Goal: Task Accomplishment & Management: Manage account settings

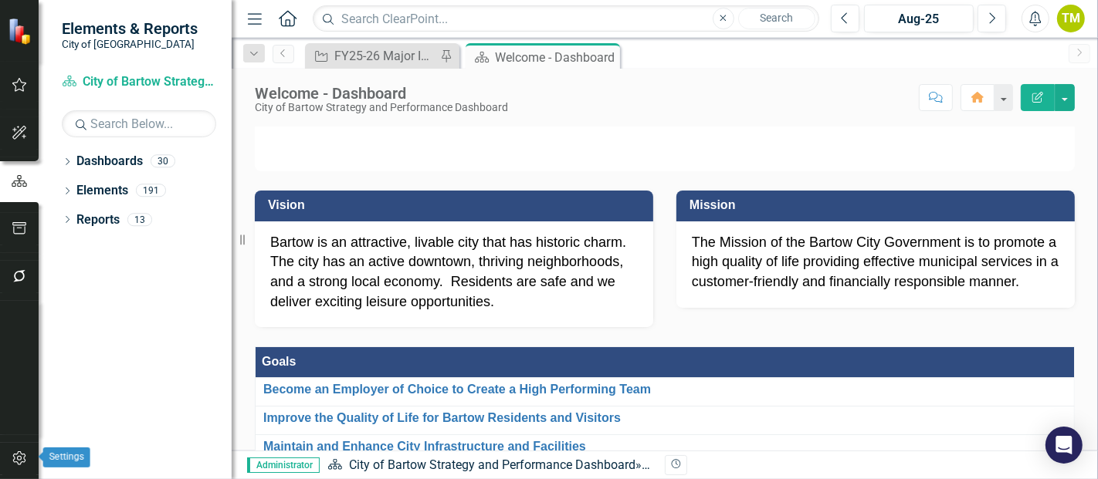
click at [15, 459] on icon "button" at bounding box center [20, 458] width 16 height 12
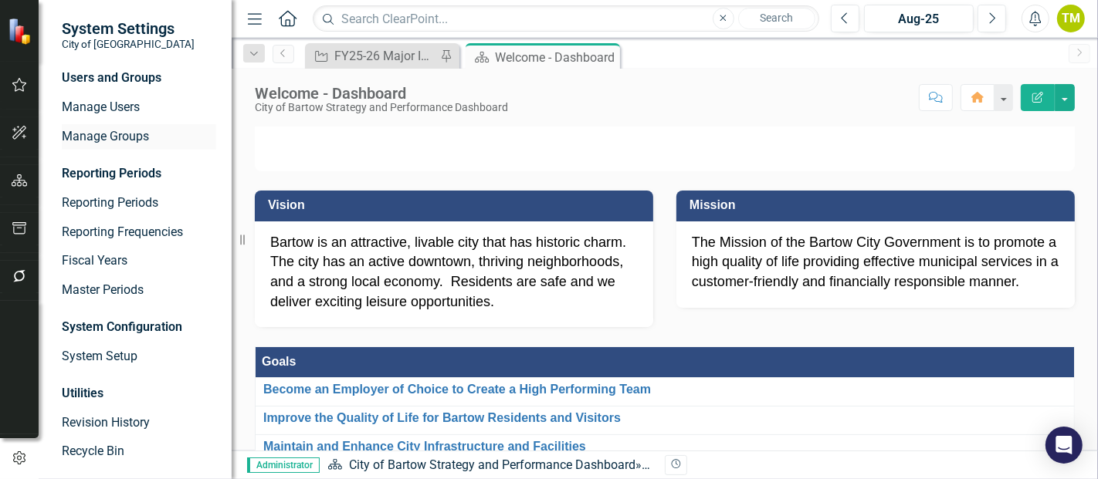
click at [99, 142] on link "Manage Groups" at bounding box center [139, 137] width 154 height 18
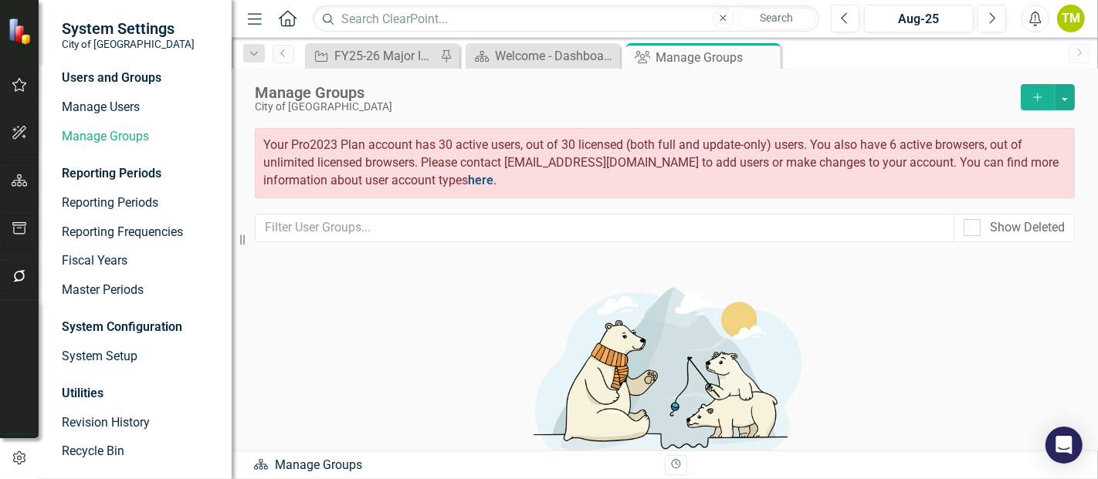
click at [479, 182] on link "here" at bounding box center [480, 180] width 25 height 15
click at [96, 107] on link "Manage Users" at bounding box center [139, 108] width 154 height 18
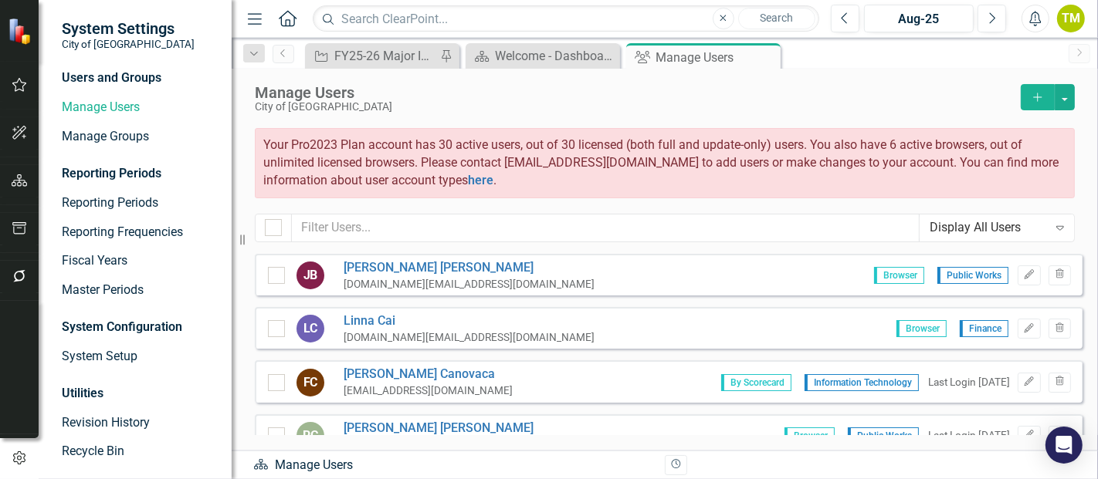
click at [961, 232] on div "Display All Users" at bounding box center [988, 228] width 118 height 18
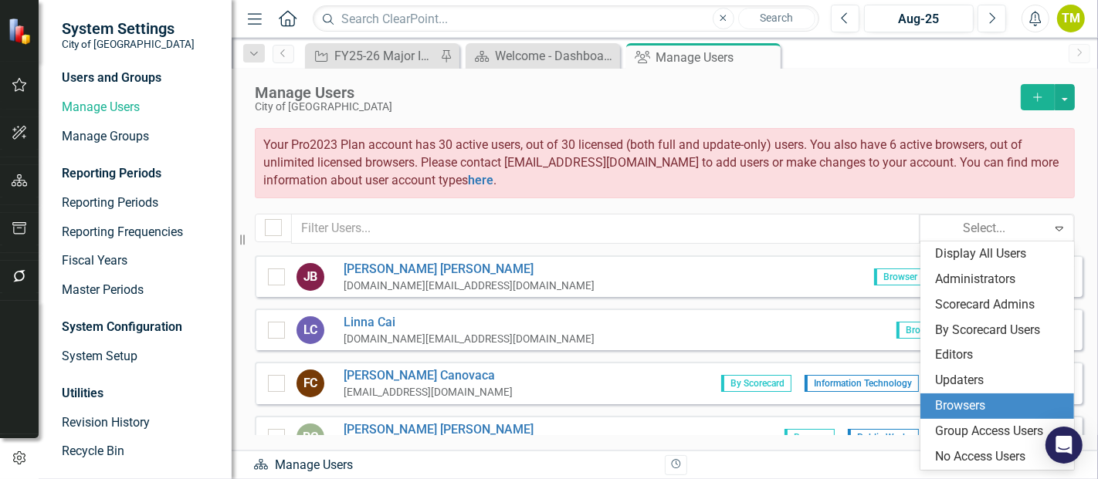
click at [940, 395] on div "Browsers" at bounding box center [997, 406] width 154 height 25
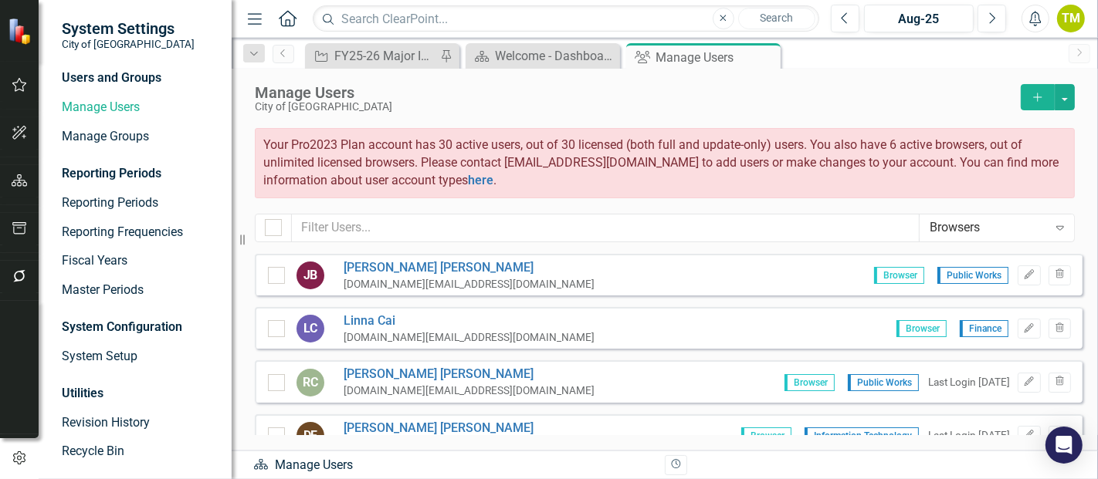
click at [249, 20] on icon "Menu" at bounding box center [255, 18] width 20 height 16
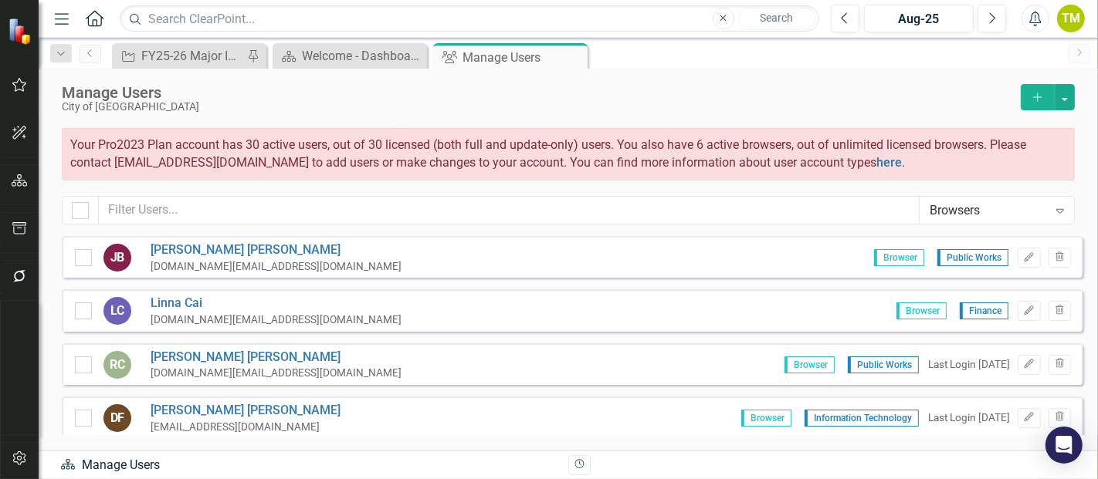
click at [70, 19] on icon "Menu" at bounding box center [62, 18] width 20 height 16
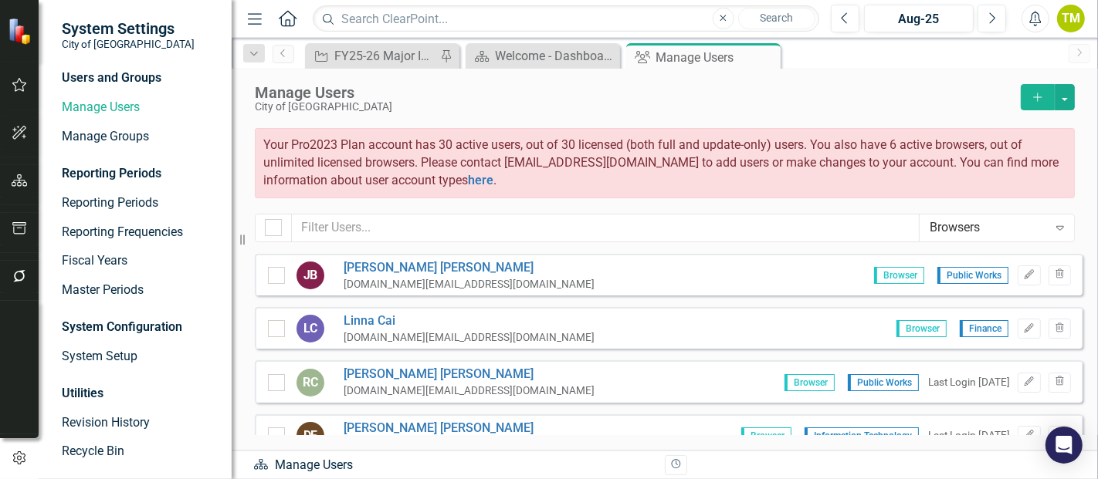
click at [290, 19] on icon "Home" at bounding box center [287, 18] width 20 height 16
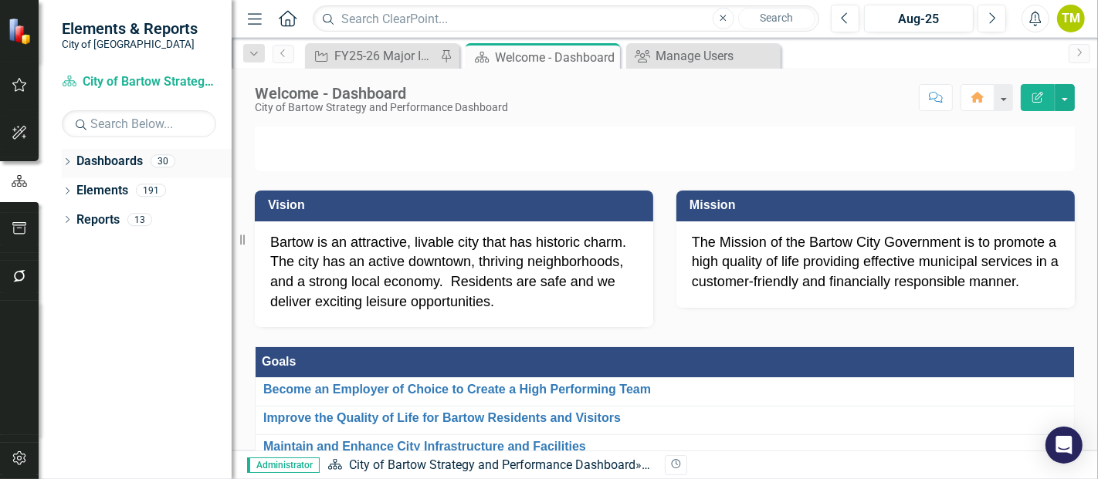
click at [110, 161] on link "Dashboards" at bounding box center [109, 162] width 66 height 18
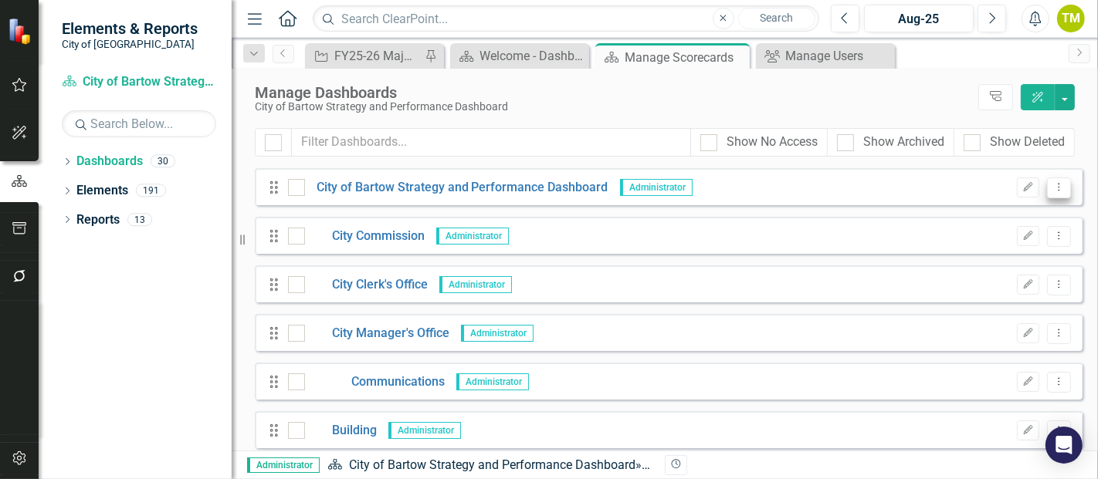
click at [1052, 185] on icon "Dropdown Menu" at bounding box center [1058, 187] width 13 height 10
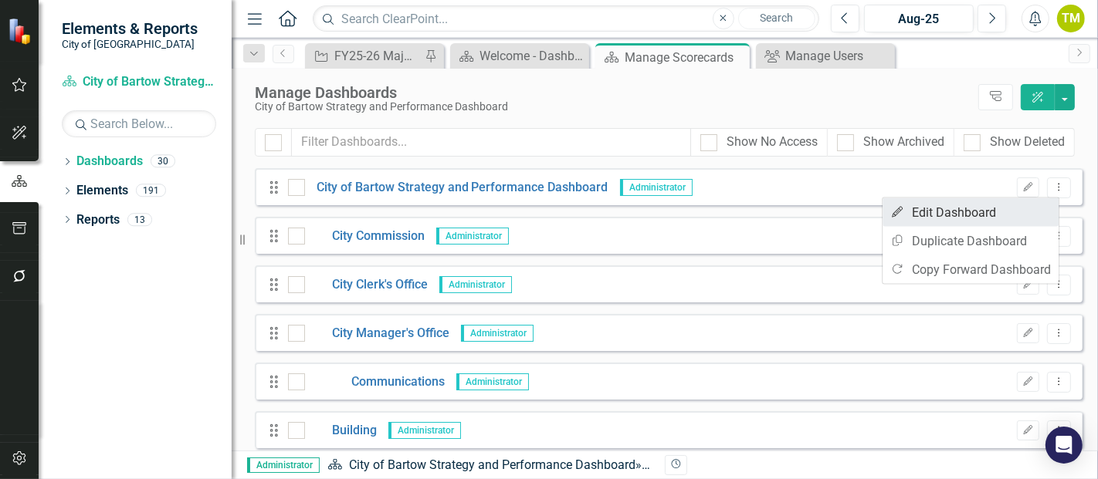
click at [977, 205] on link "Edit Edit Dashboard" at bounding box center [970, 212] width 176 height 29
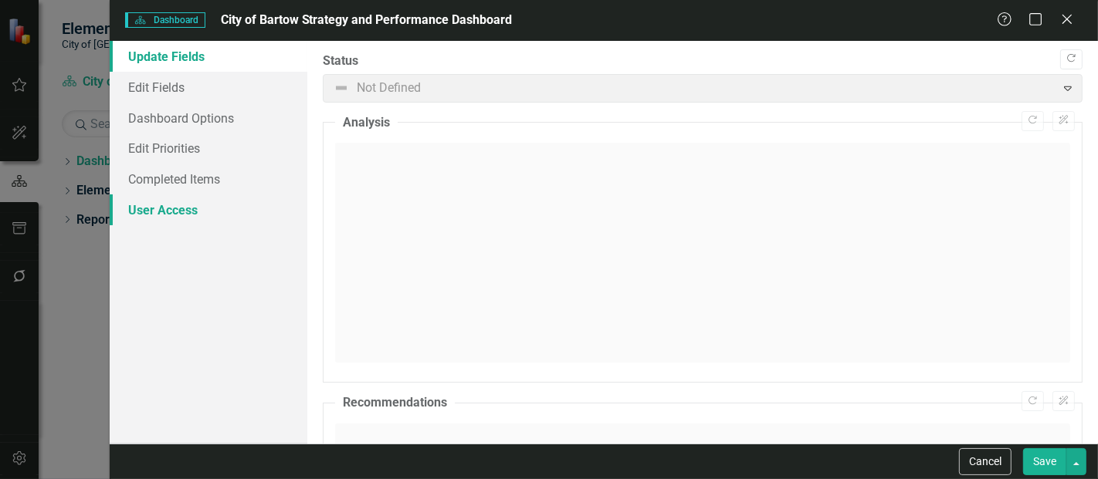
click at [147, 211] on link "User Access" at bounding box center [209, 210] width 198 height 31
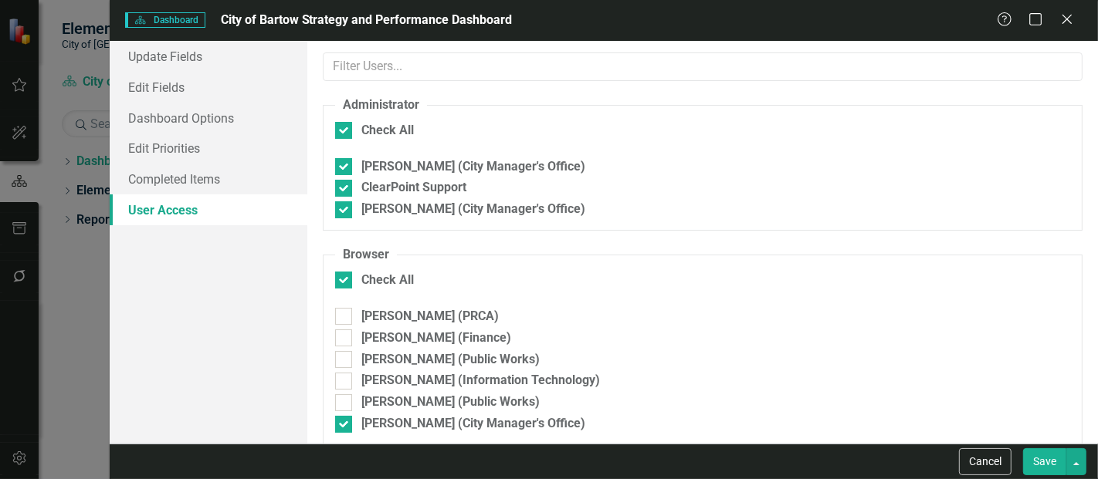
checkbox input "false"
click at [341, 279] on input "Check All" at bounding box center [340, 277] width 10 height 10
checkbox input "true"
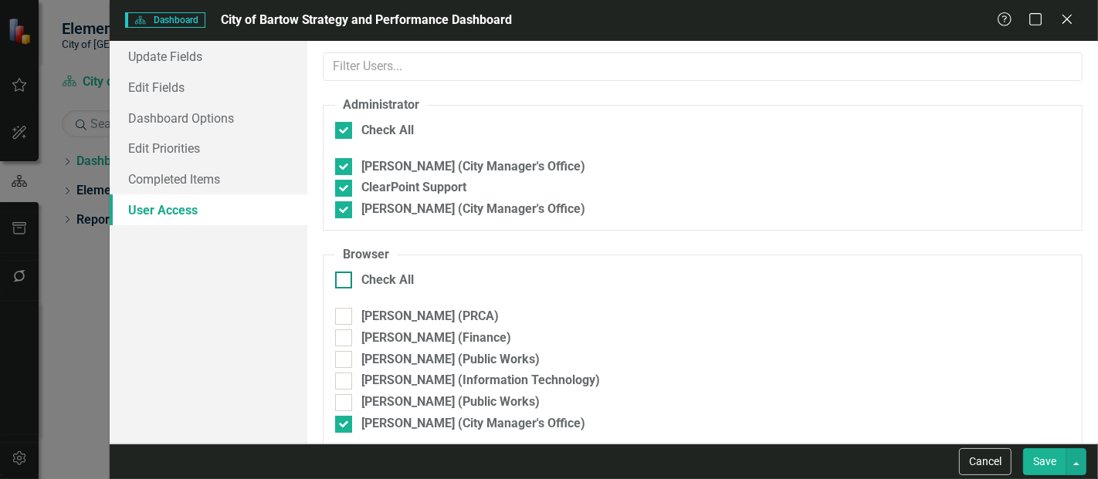
checkbox input "true"
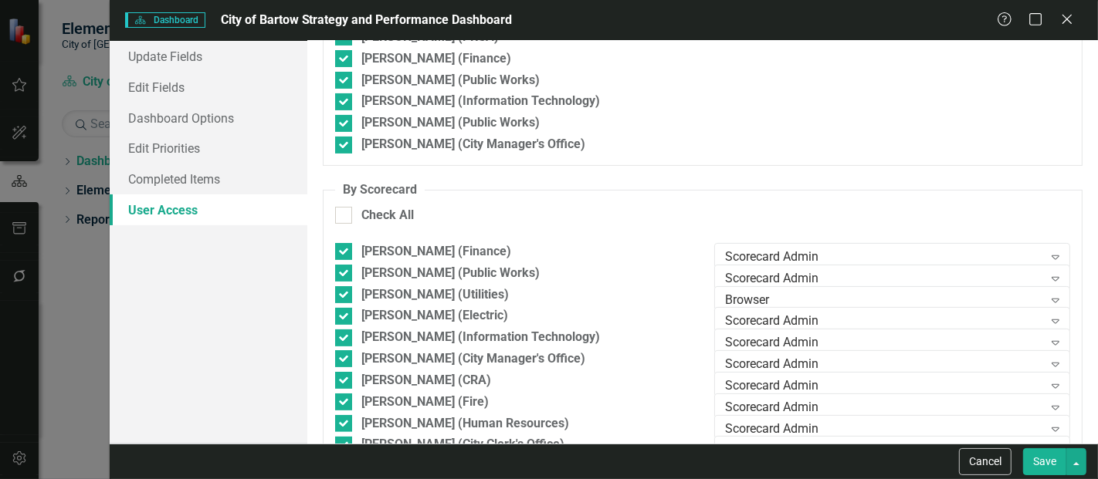
scroll to position [278, 0]
click at [1048, 252] on icon "Expand" at bounding box center [1055, 258] width 15 height 12
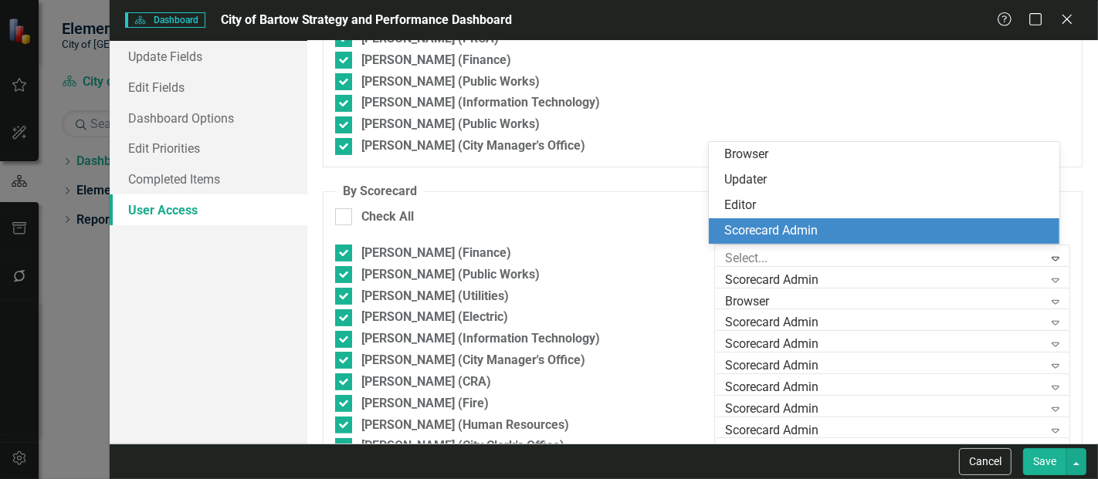
click at [996, 228] on div "Scorecard Admin" at bounding box center [887, 231] width 326 height 18
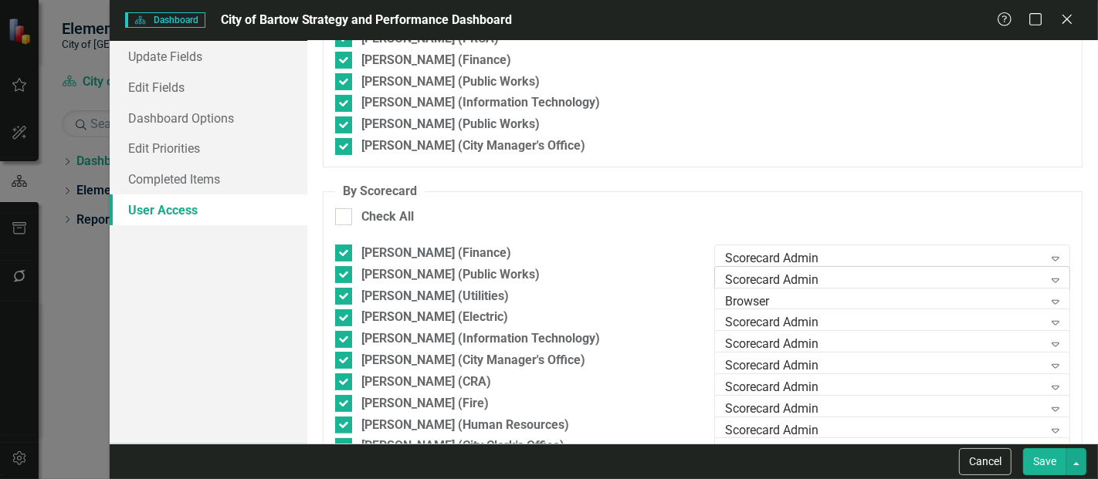
click at [985, 280] on div "Scorecard Admin" at bounding box center [883, 280] width 317 height 18
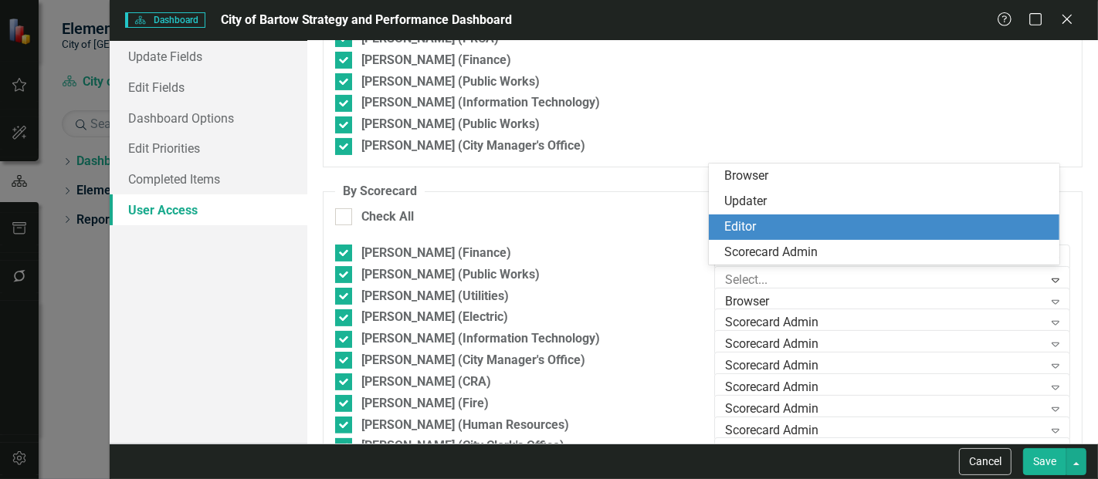
click at [968, 228] on div "Editor" at bounding box center [887, 227] width 326 height 18
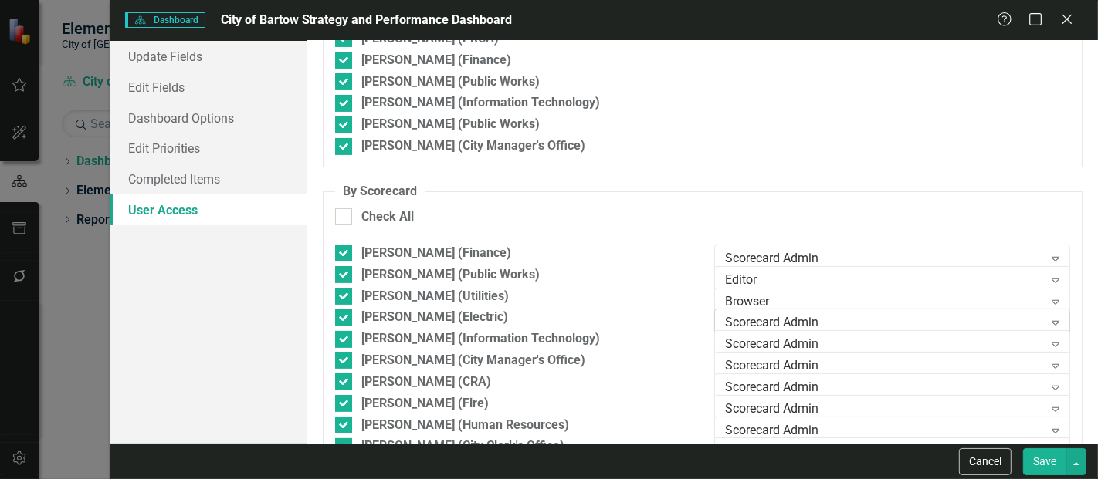
click at [919, 310] on div "Scorecard Admin Expand" at bounding box center [892, 323] width 356 height 28
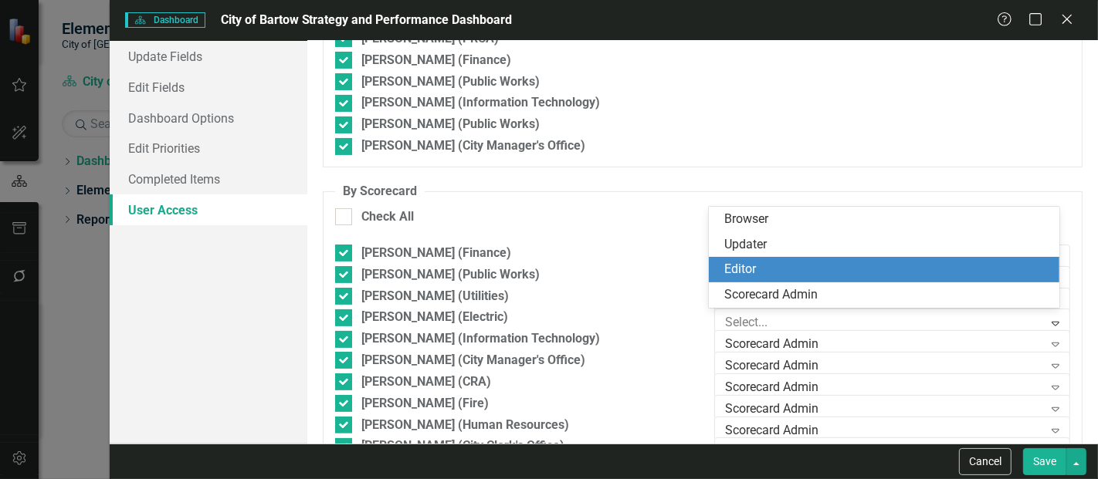
click at [904, 277] on div "Editor" at bounding box center [887, 270] width 326 height 18
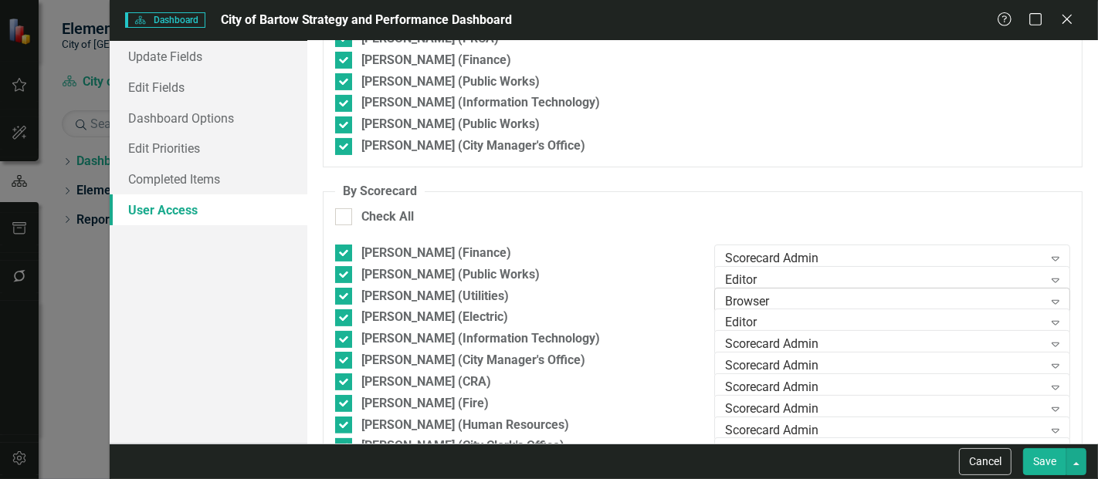
click at [896, 299] on div "Browser" at bounding box center [883, 302] width 317 height 18
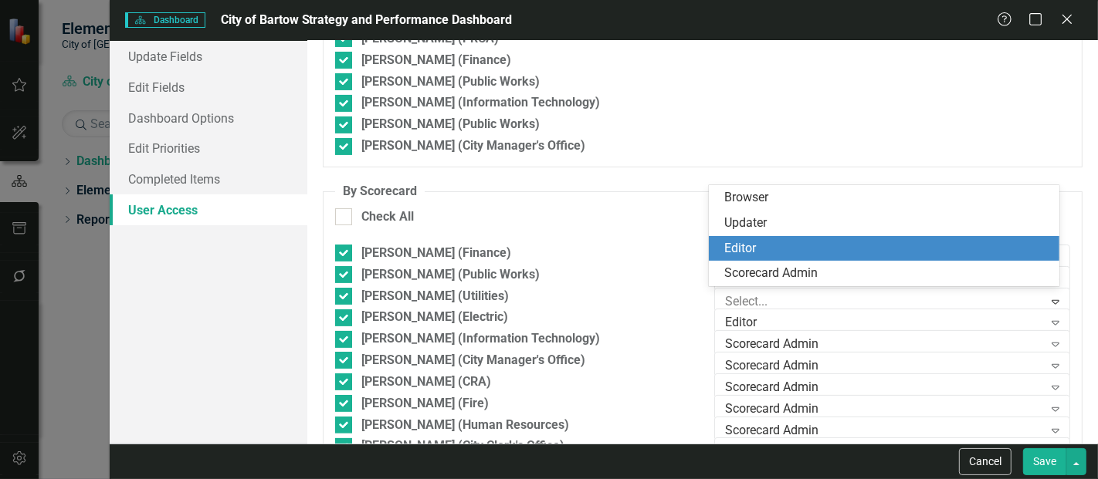
click at [888, 252] on div "Editor" at bounding box center [887, 249] width 326 height 18
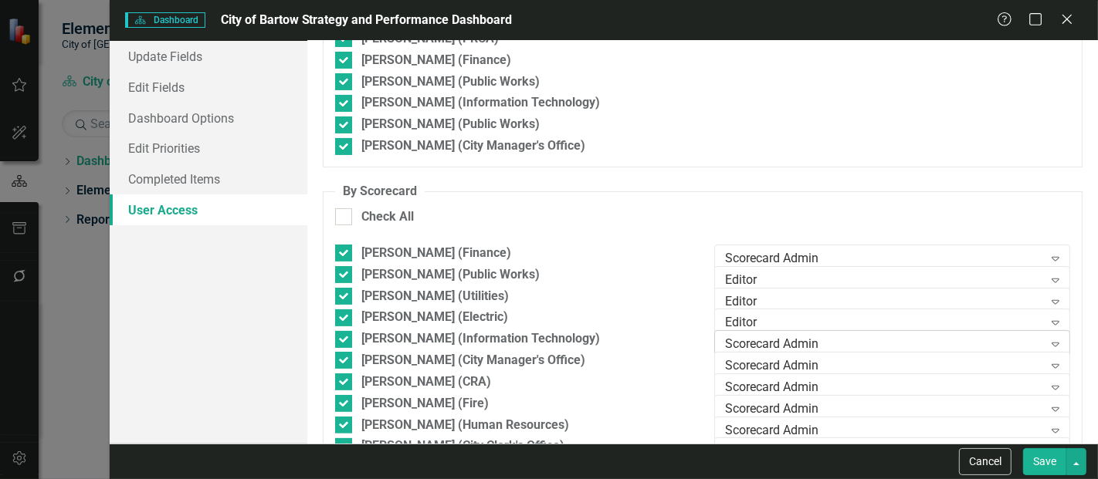
click at [857, 343] on div "Scorecard Admin" at bounding box center [883, 345] width 317 height 18
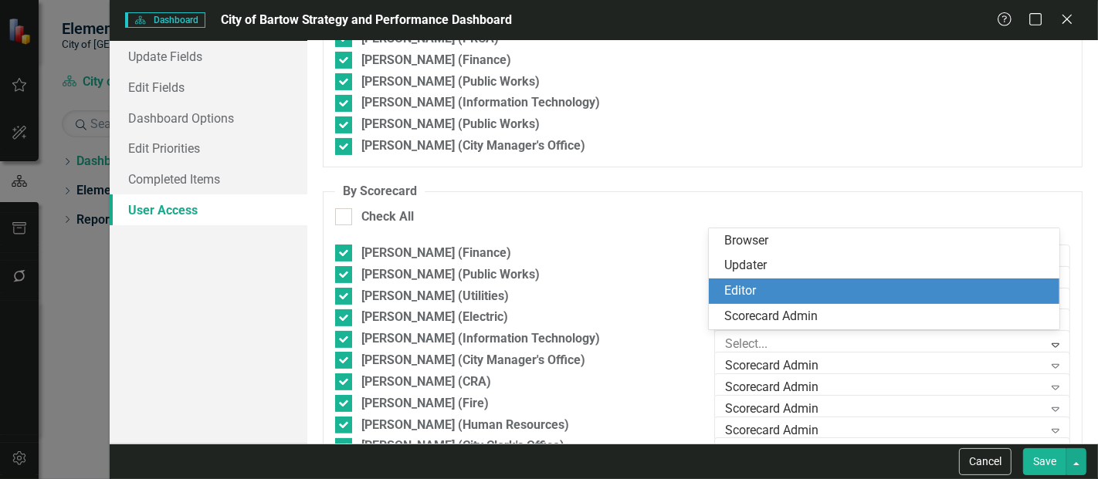
click at [855, 296] on div "Editor" at bounding box center [887, 292] width 326 height 18
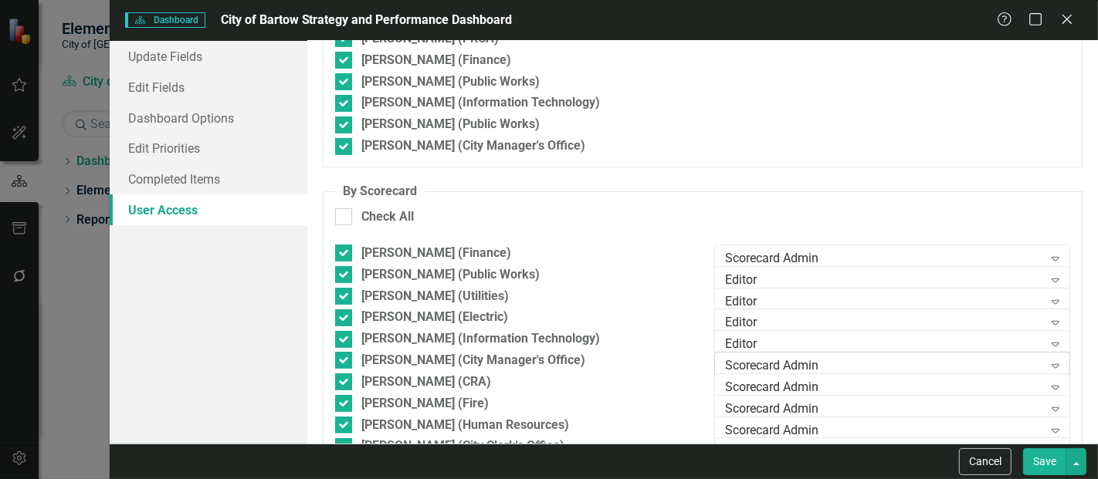
click at [835, 365] on div "Scorecard Admin" at bounding box center [883, 366] width 317 height 18
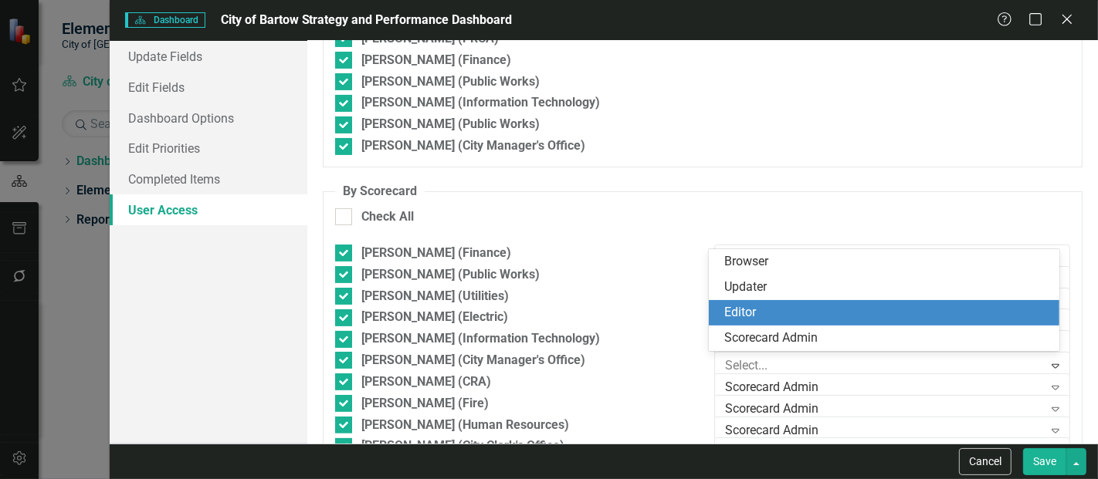
click at [832, 311] on div "Editor" at bounding box center [887, 313] width 326 height 18
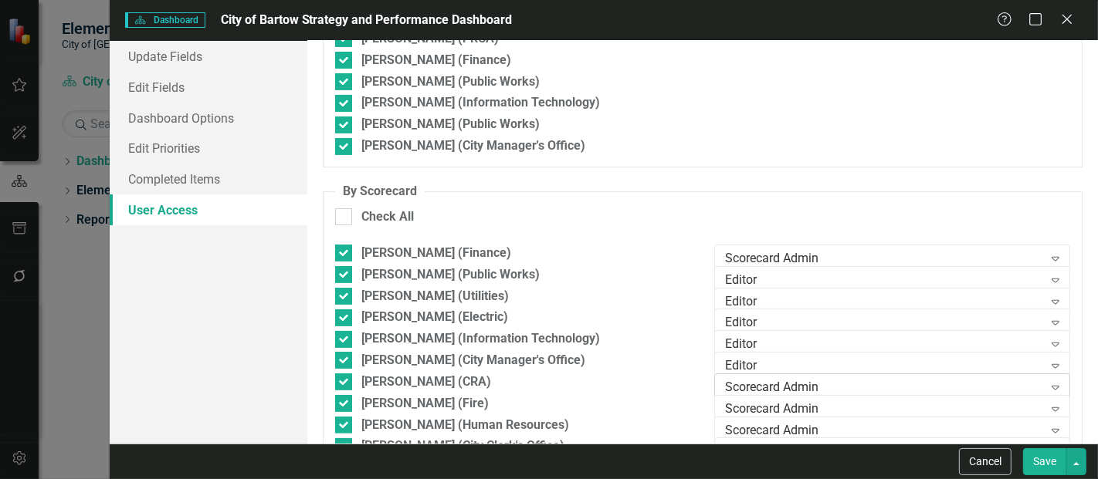
click at [822, 387] on div "Scorecard Admin" at bounding box center [883, 388] width 317 height 18
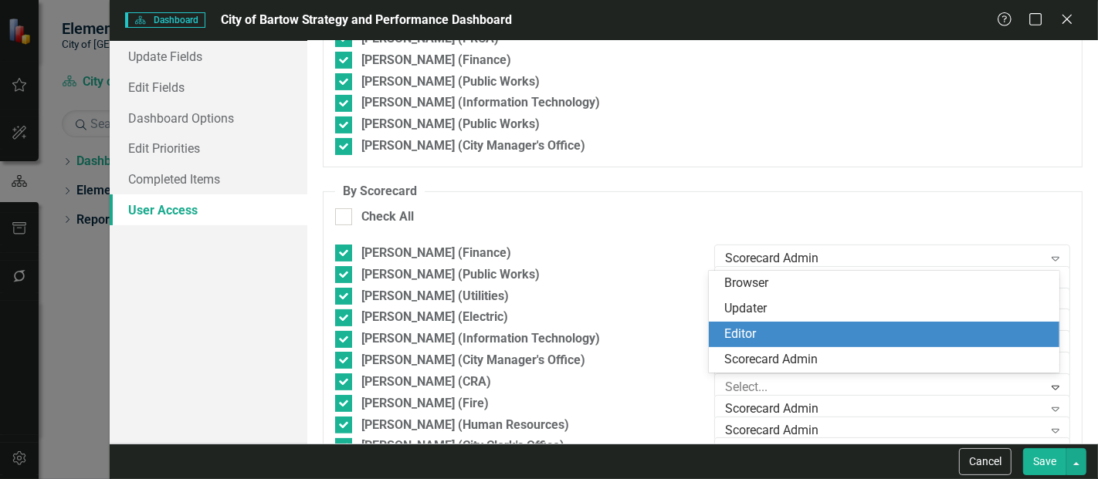
click at [821, 336] on div "Editor" at bounding box center [887, 335] width 326 height 18
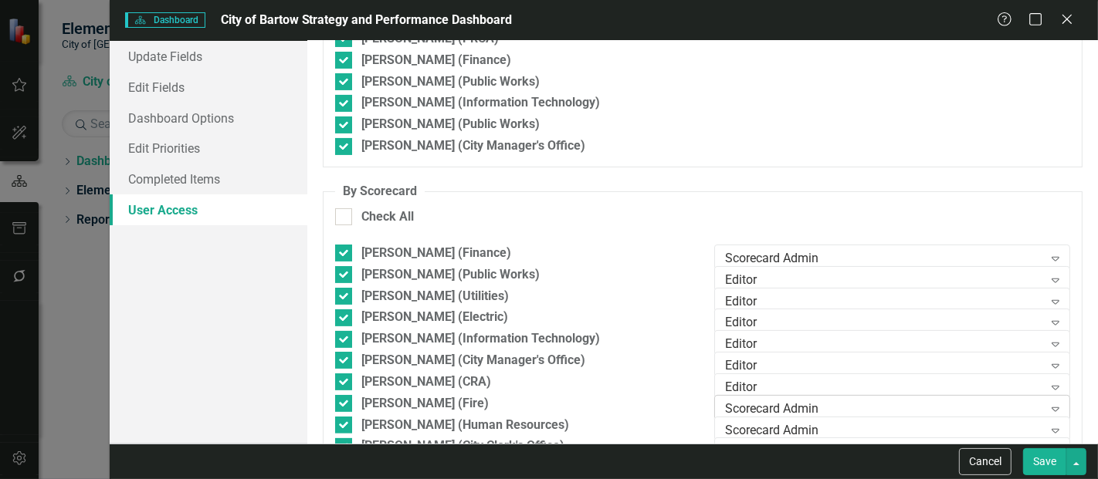
click at [798, 408] on div "Scorecard Admin" at bounding box center [883, 409] width 317 height 18
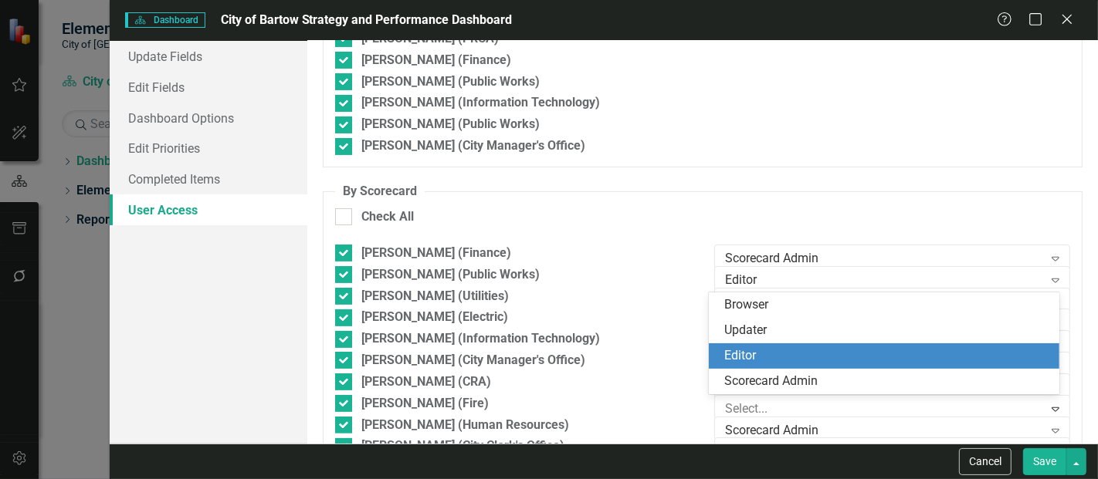
click at [796, 358] on div "Editor" at bounding box center [887, 356] width 326 height 18
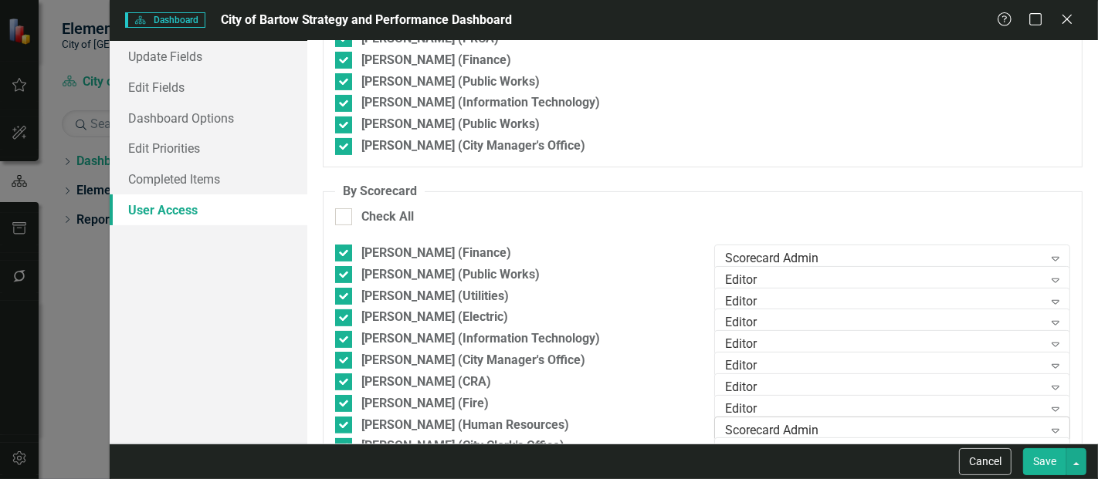
click at [787, 426] on div "Scorecard Admin" at bounding box center [883, 430] width 317 height 18
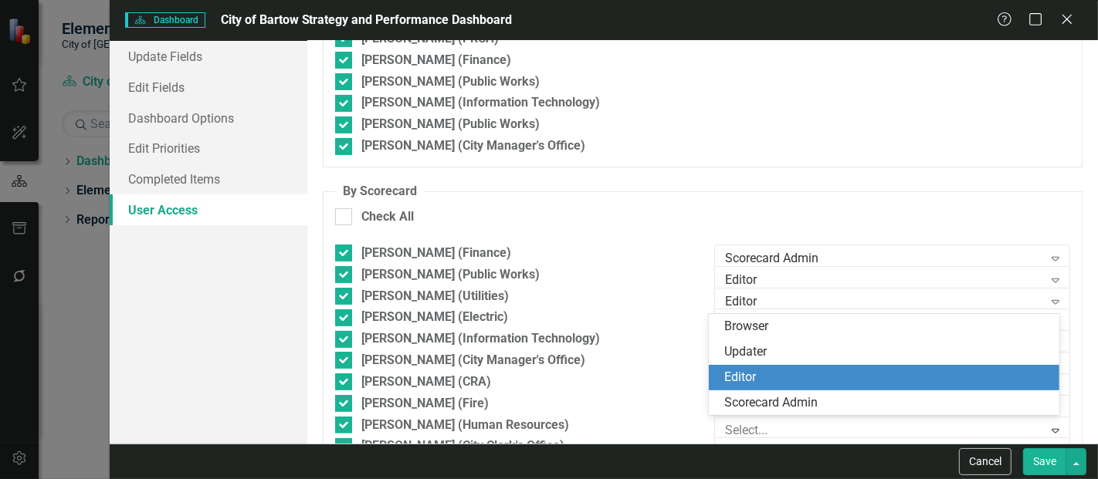
click at [786, 380] on div "Editor" at bounding box center [887, 378] width 326 height 18
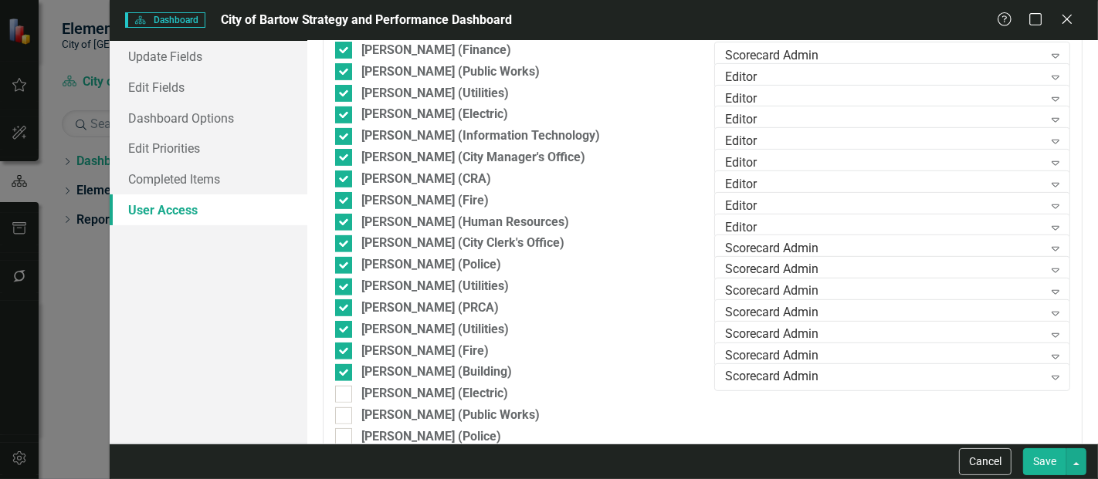
scroll to position [494, 0]
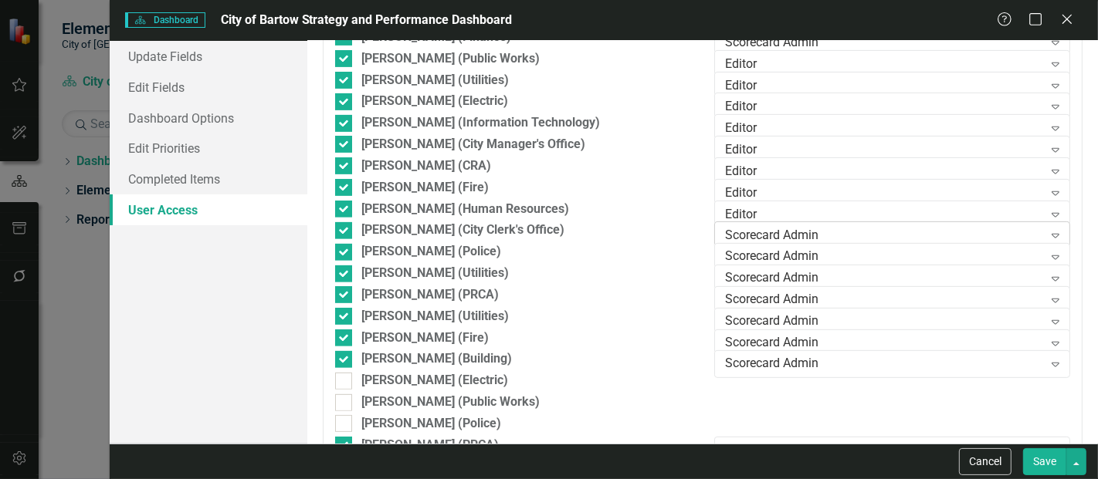
click at [851, 231] on div "Scorecard Admin" at bounding box center [883, 236] width 317 height 18
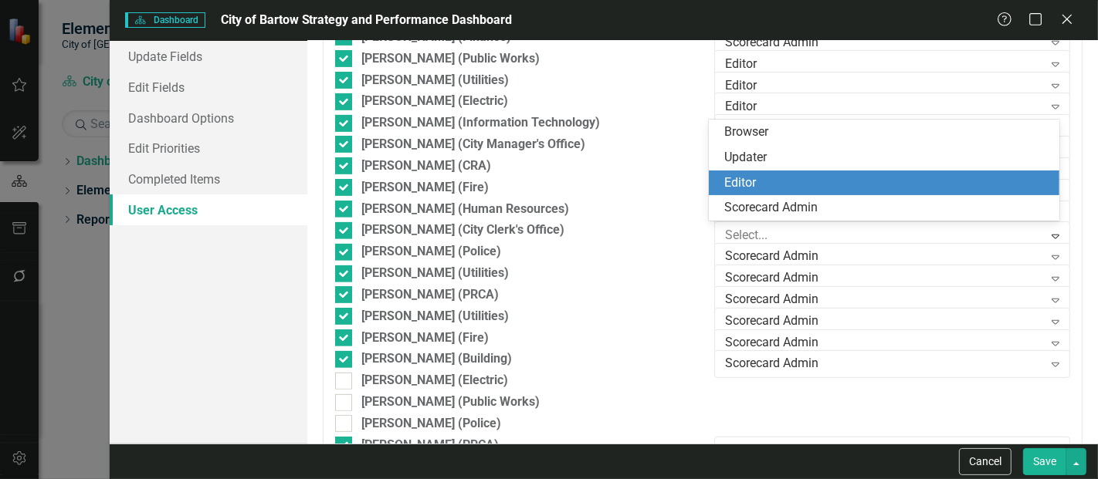
click at [827, 188] on div "Editor" at bounding box center [887, 183] width 326 height 18
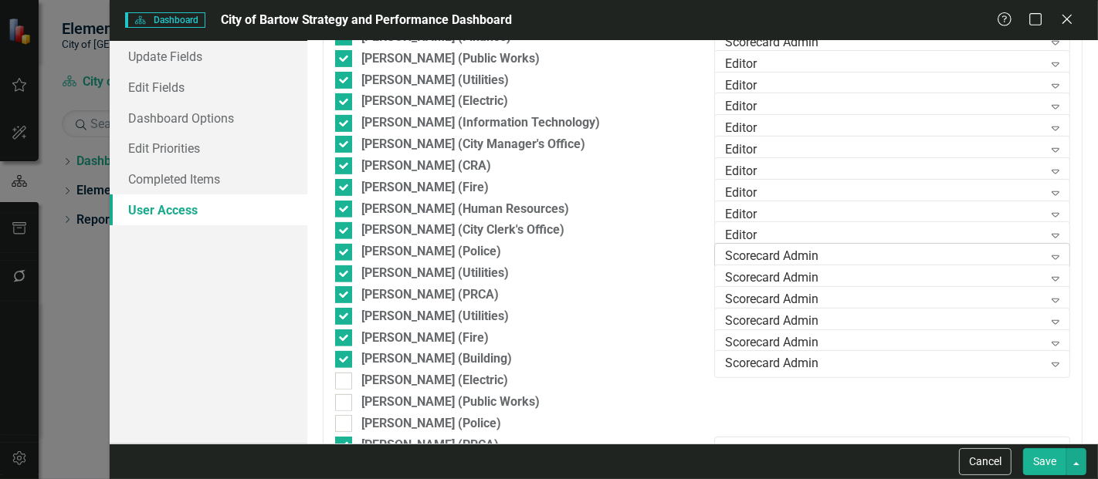
click at [792, 258] on div "Scorecard Admin" at bounding box center [883, 258] width 317 height 18
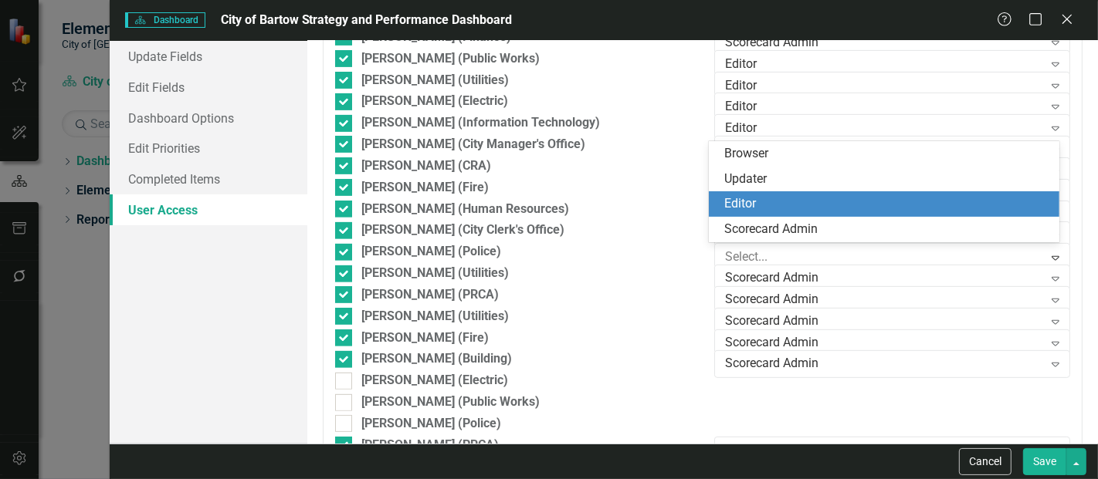
click at [791, 208] on div "Editor" at bounding box center [887, 204] width 326 height 18
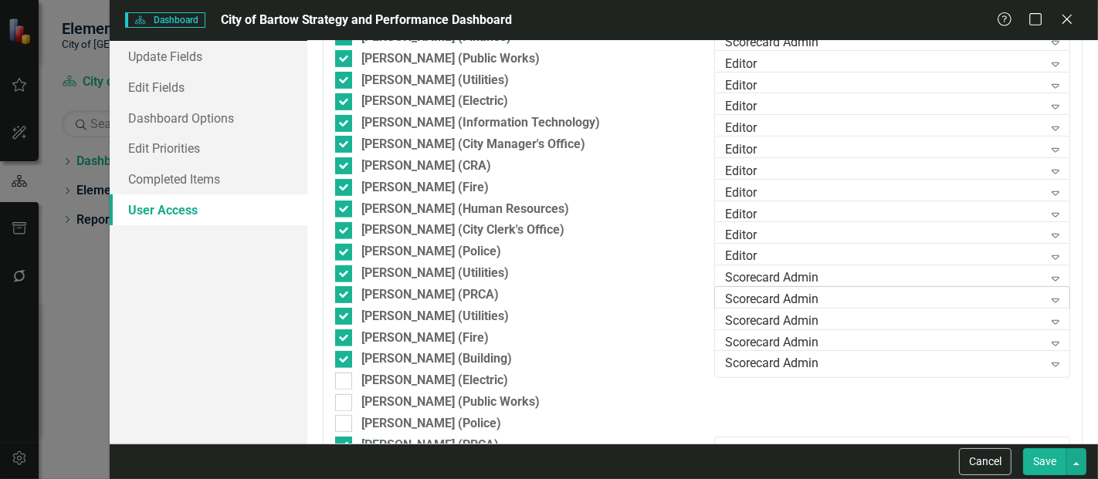
click at [787, 286] on div "Scorecard Admin Expand" at bounding box center [892, 300] width 356 height 28
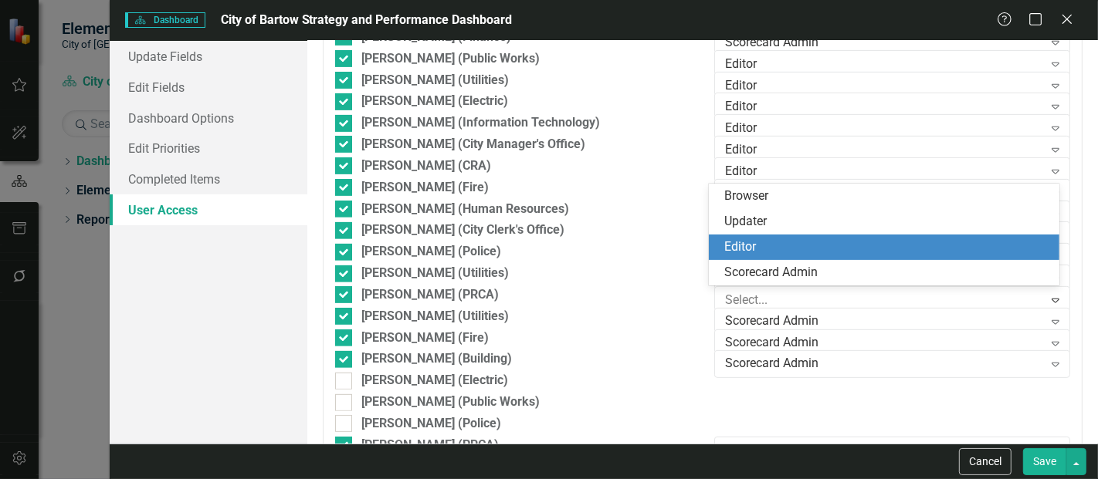
click at [791, 251] on div "Editor" at bounding box center [887, 248] width 326 height 18
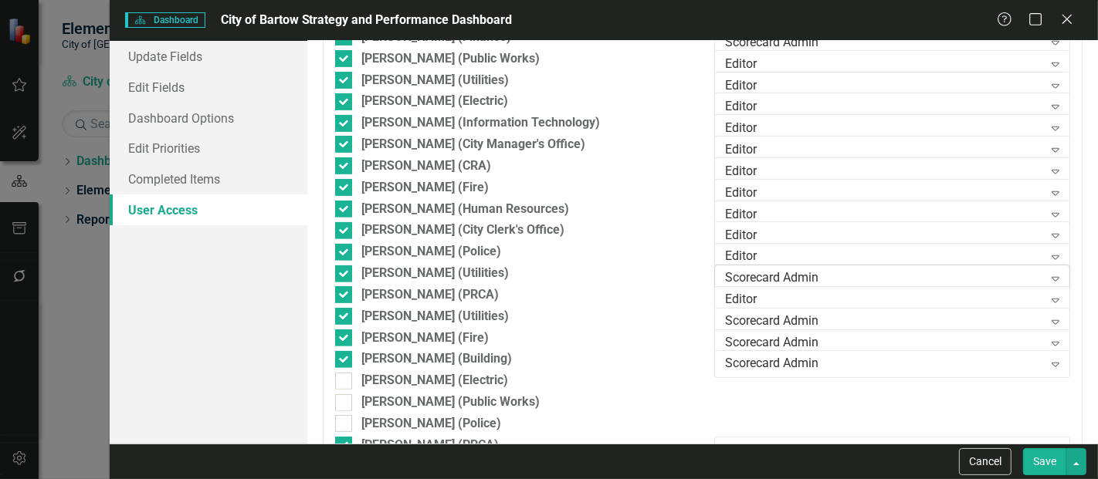
click at [783, 273] on div "Scorecard Admin" at bounding box center [883, 279] width 317 height 18
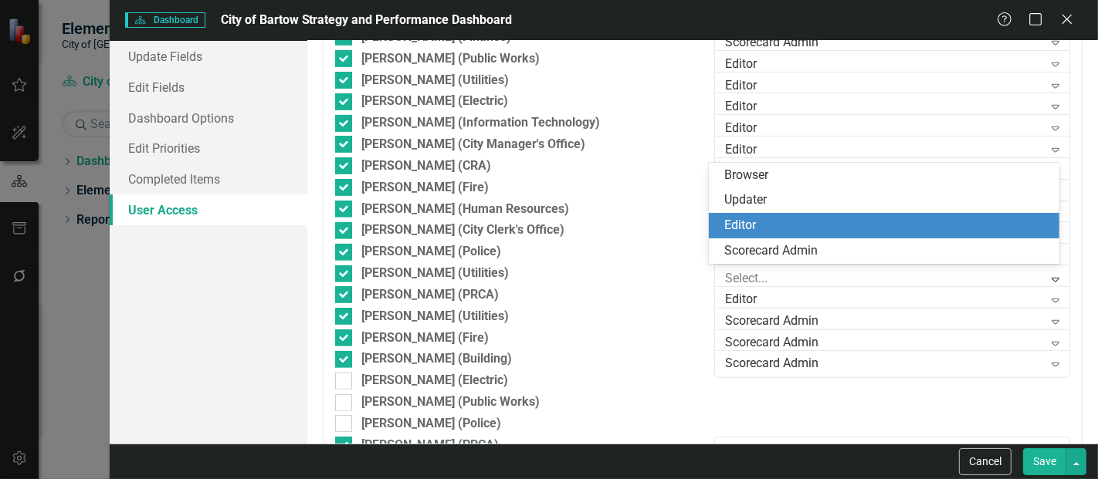
click at [778, 226] on div "Editor" at bounding box center [887, 226] width 326 height 18
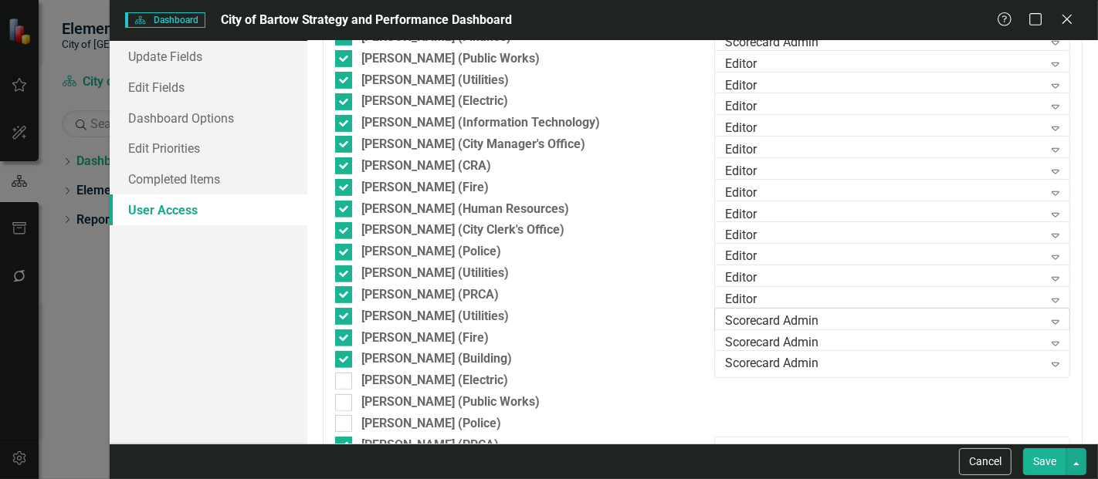
click at [768, 318] on div "Scorecard Admin" at bounding box center [883, 322] width 317 height 18
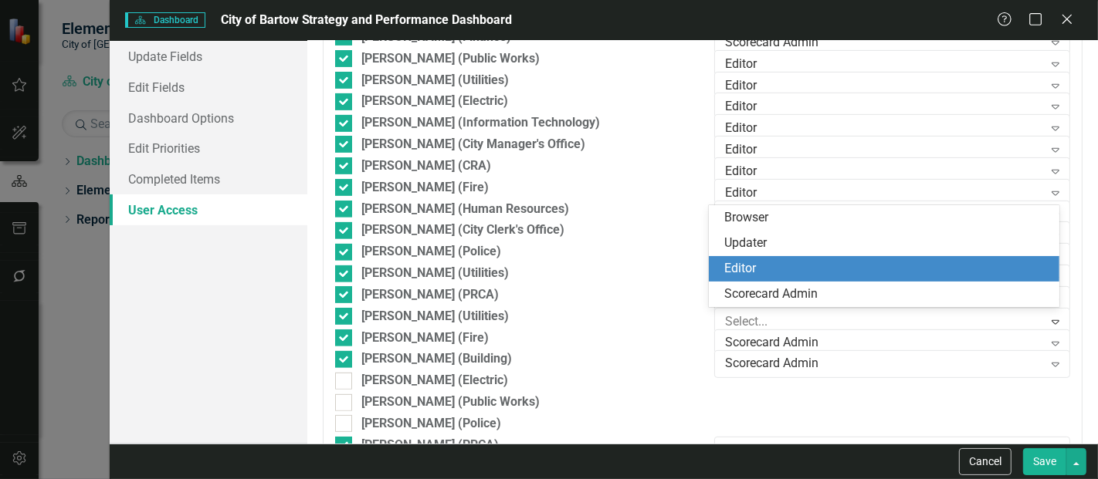
click at [770, 276] on div "Editor" at bounding box center [887, 269] width 326 height 18
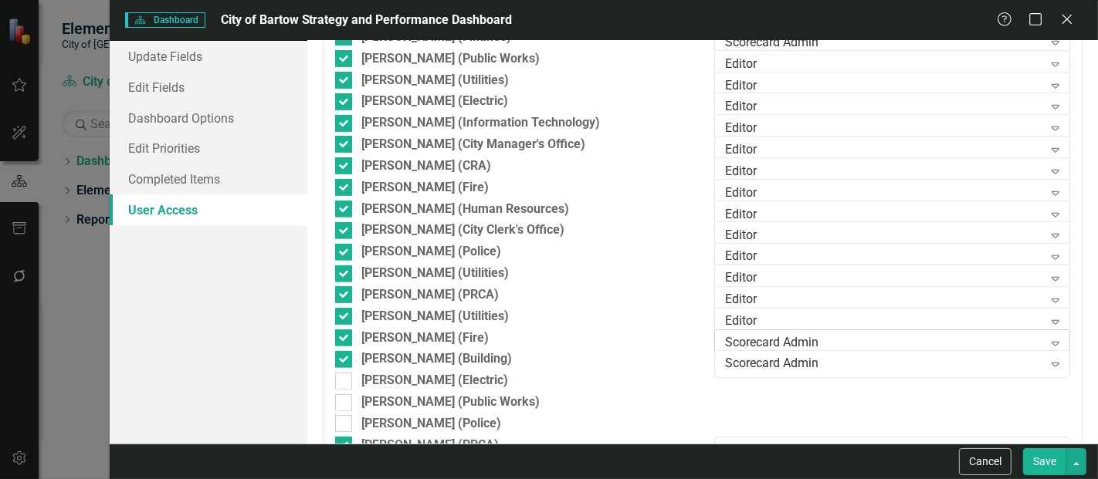
click at [770, 343] on div "Scorecard Admin" at bounding box center [883, 343] width 317 height 18
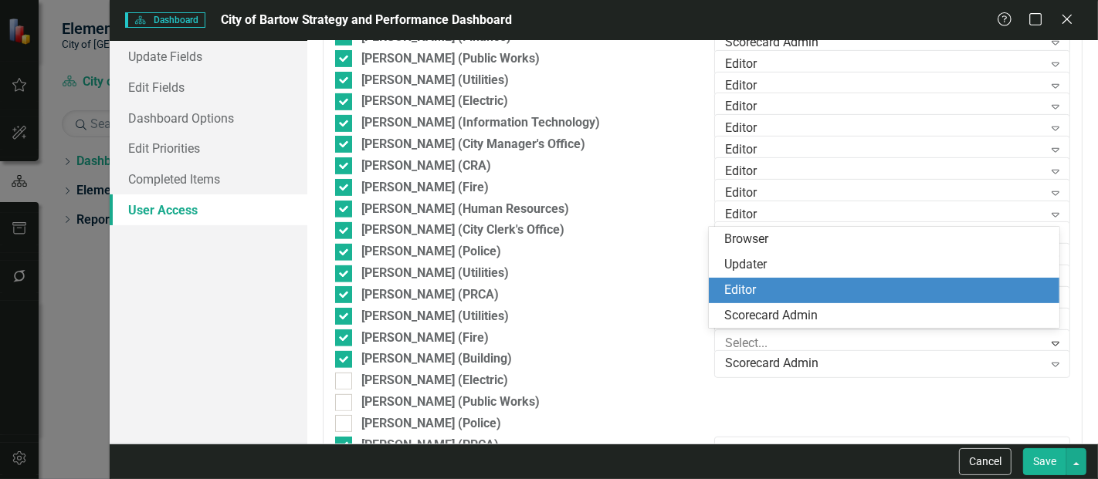
click at [765, 292] on div "Editor" at bounding box center [887, 291] width 326 height 18
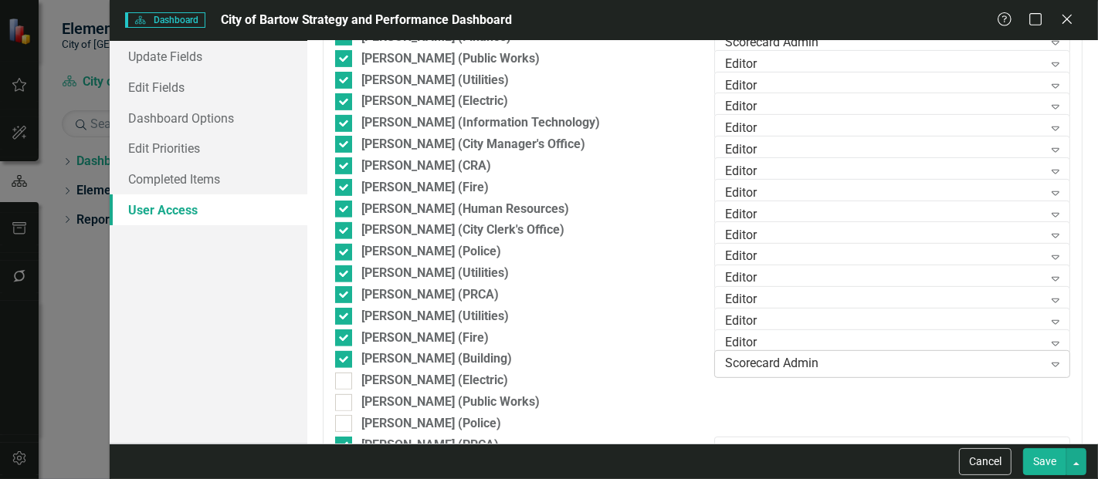
click at [745, 361] on div "Scorecard Admin" at bounding box center [883, 365] width 317 height 18
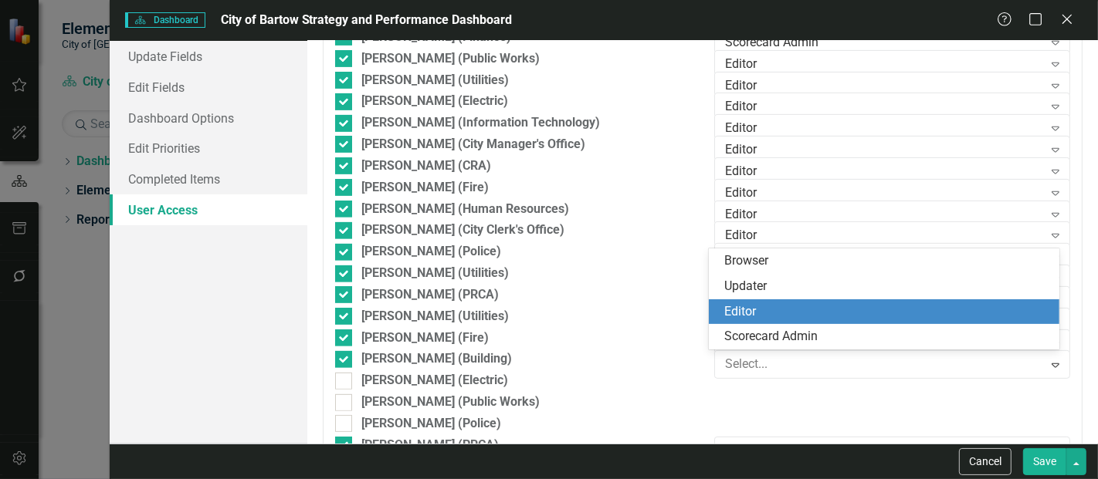
click at [743, 310] on div "Editor" at bounding box center [887, 312] width 326 height 18
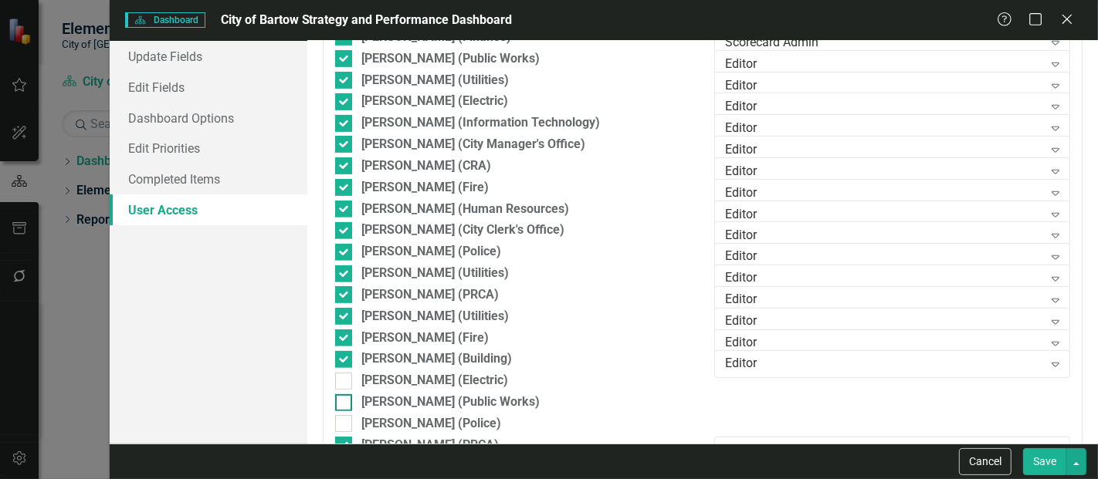
click at [350, 402] on div at bounding box center [343, 402] width 17 height 17
click at [345, 402] on input "[PERSON_NAME] (Public Works)" at bounding box center [340, 399] width 10 height 10
checkbox input "true"
click at [342, 421] on input "[PERSON_NAME] (Police)" at bounding box center [340, 420] width 10 height 10
checkbox input "true"
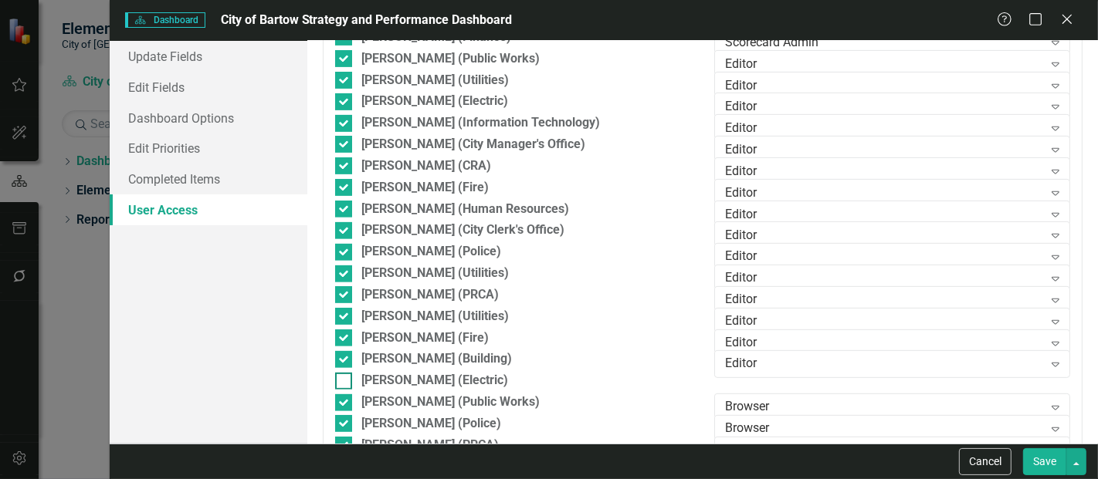
click at [344, 382] on div at bounding box center [343, 381] width 17 height 17
click at [344, 382] on input "[PERSON_NAME] (Electric)" at bounding box center [340, 378] width 10 height 10
checkbox input "true"
click at [742, 405] on div "Browser" at bounding box center [883, 408] width 317 height 18
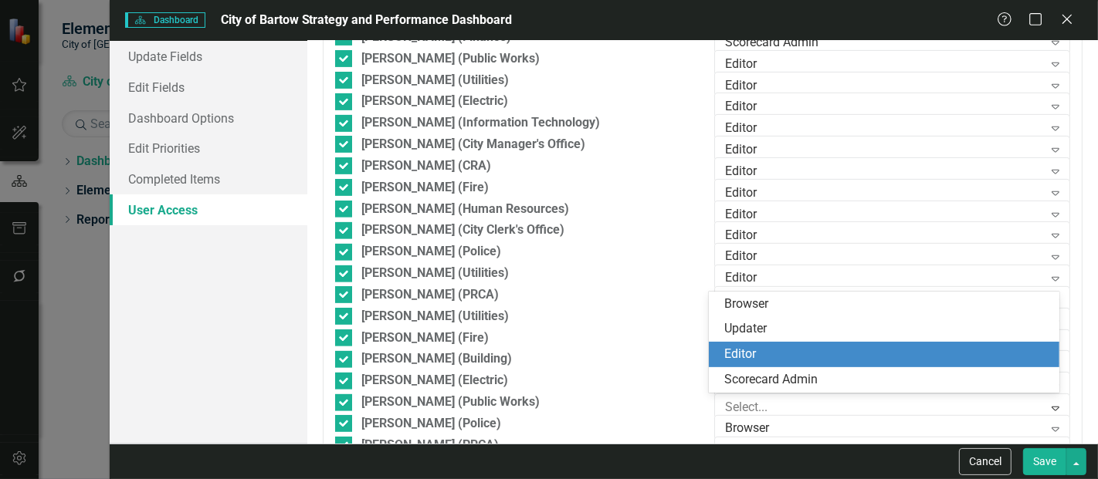
click at [741, 356] on div "Editor" at bounding box center [887, 355] width 326 height 18
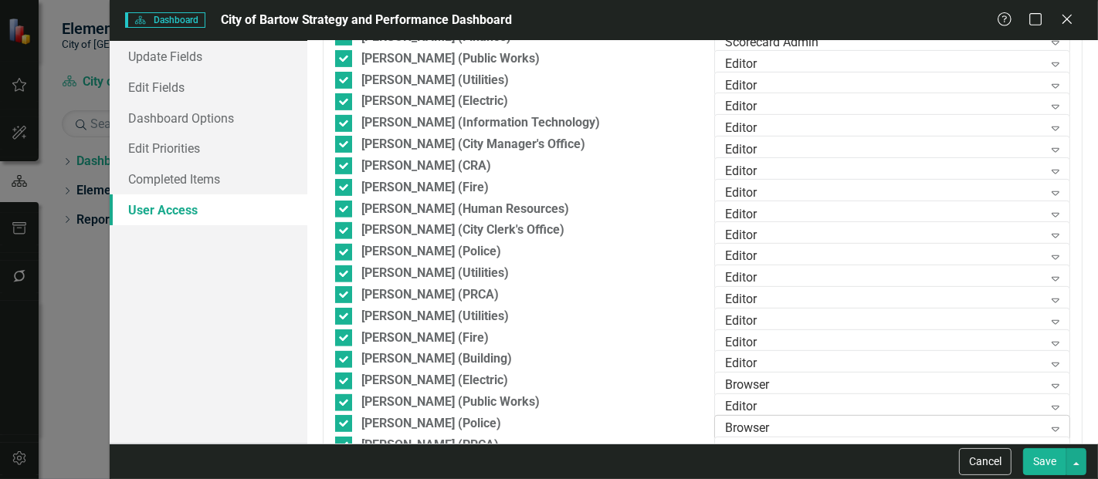
click at [729, 426] on div "Browser" at bounding box center [883, 430] width 317 height 18
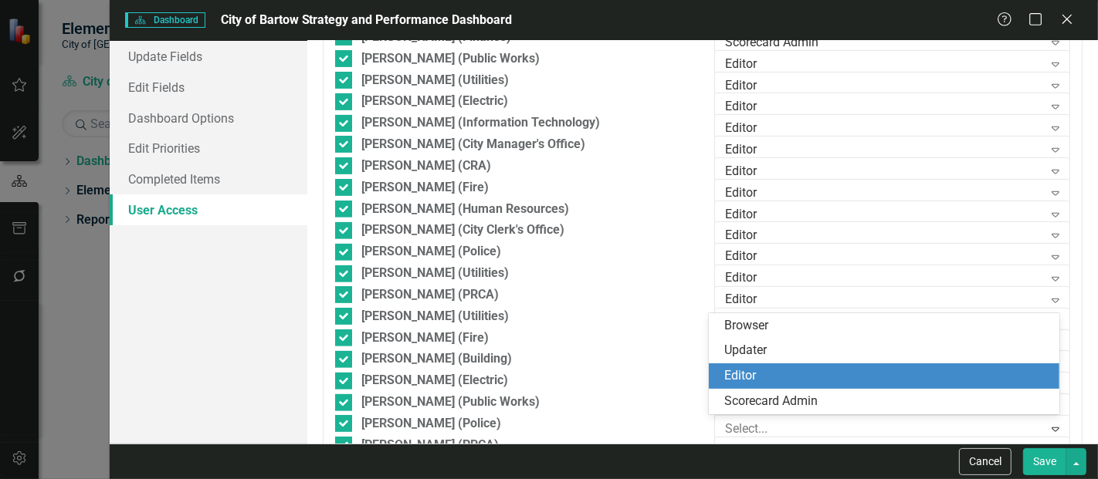
click at [724, 374] on div "Editor" at bounding box center [887, 376] width 326 height 18
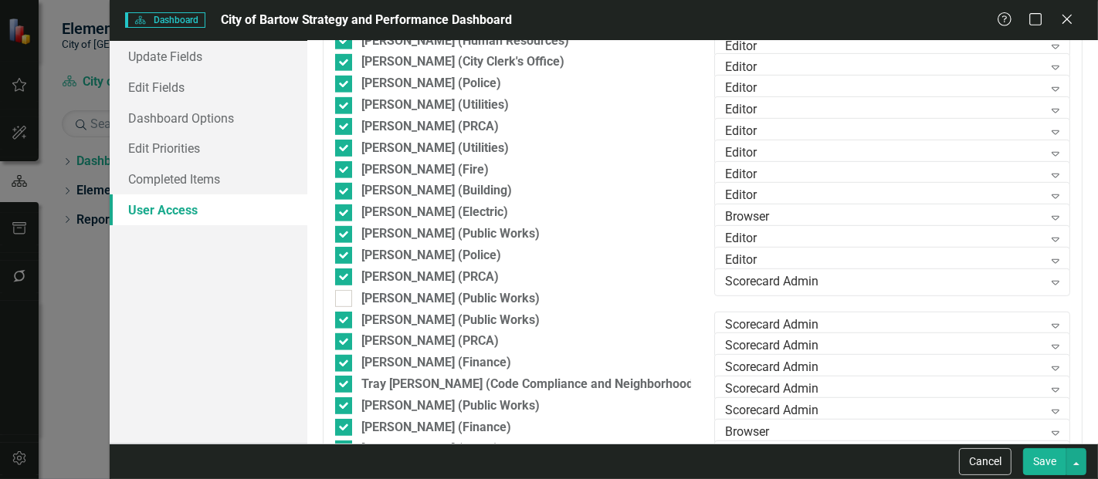
scroll to position [678, 0]
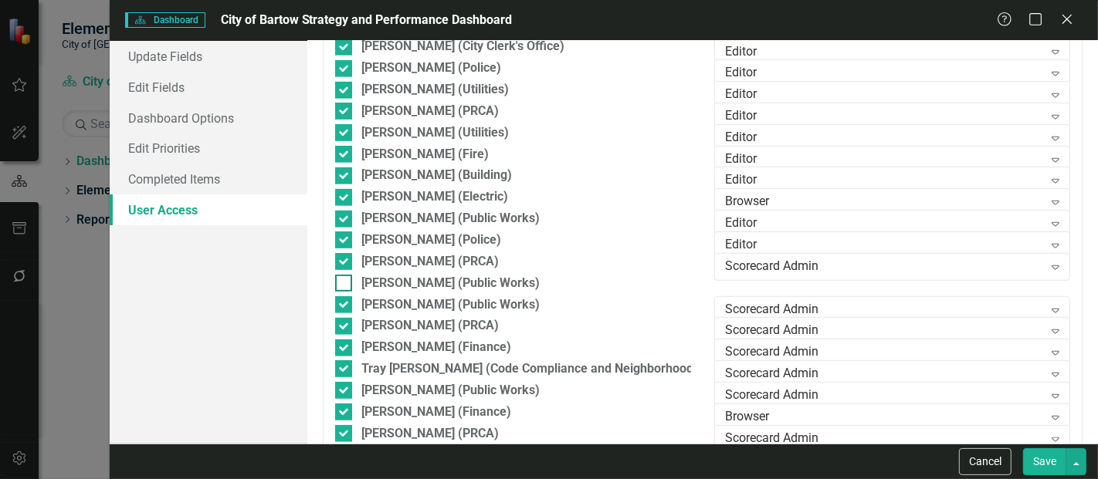
click at [342, 283] on input "[PERSON_NAME] (Public Works)" at bounding box center [340, 280] width 10 height 10
checkbox input "true"
click at [750, 268] on div "Scorecard Admin" at bounding box center [883, 267] width 317 height 18
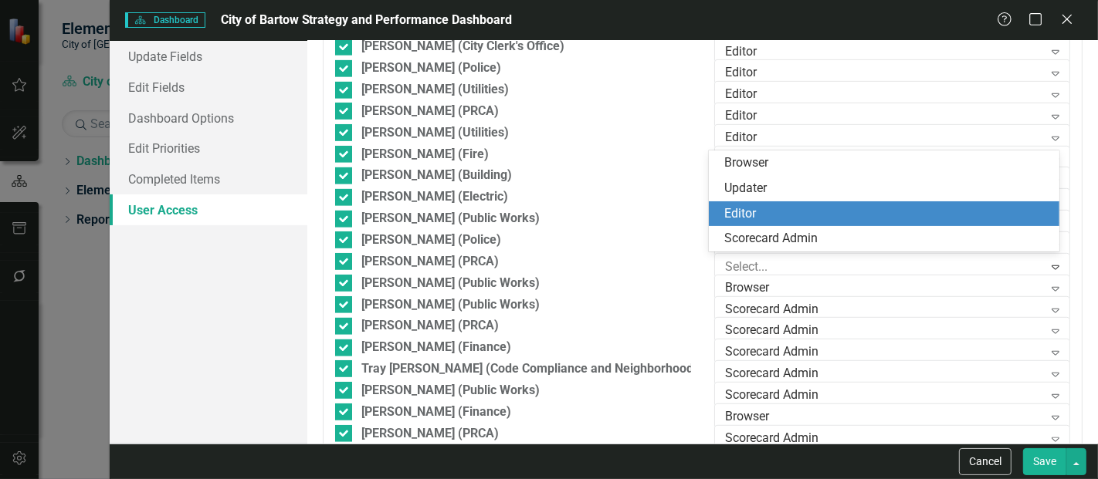
click at [753, 212] on div "Editor" at bounding box center [887, 214] width 326 height 18
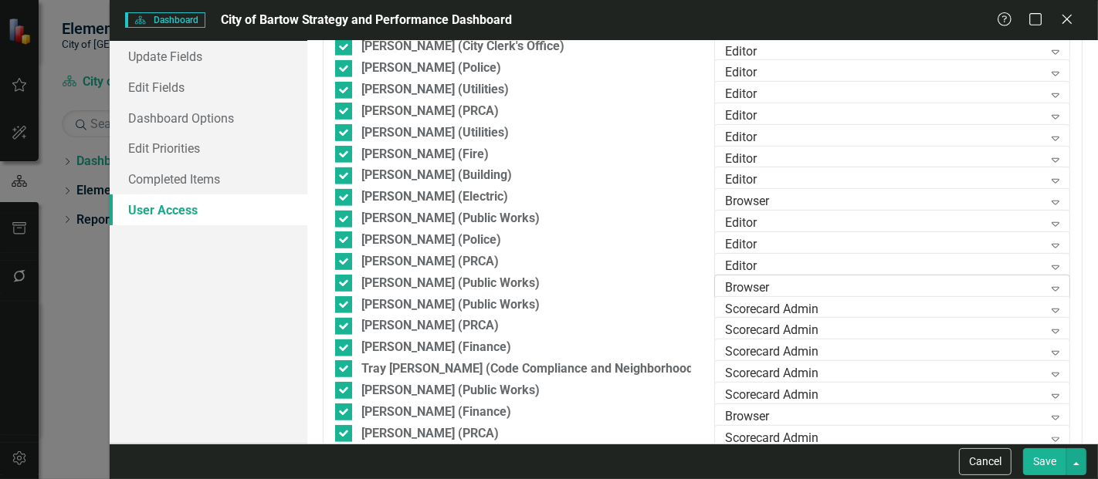
click at [753, 281] on div "Browser" at bounding box center [883, 288] width 317 height 18
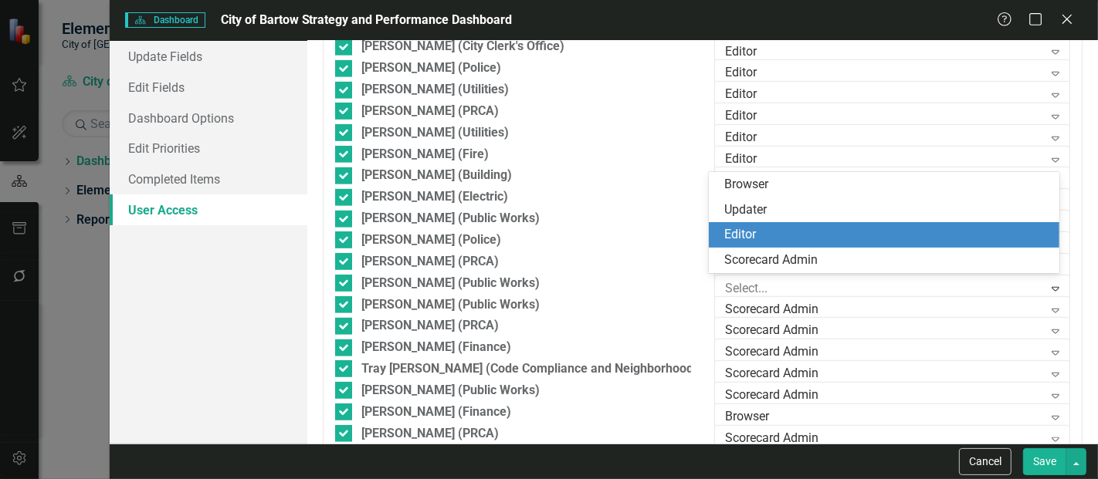
click at [755, 232] on div "Editor" at bounding box center [887, 235] width 326 height 18
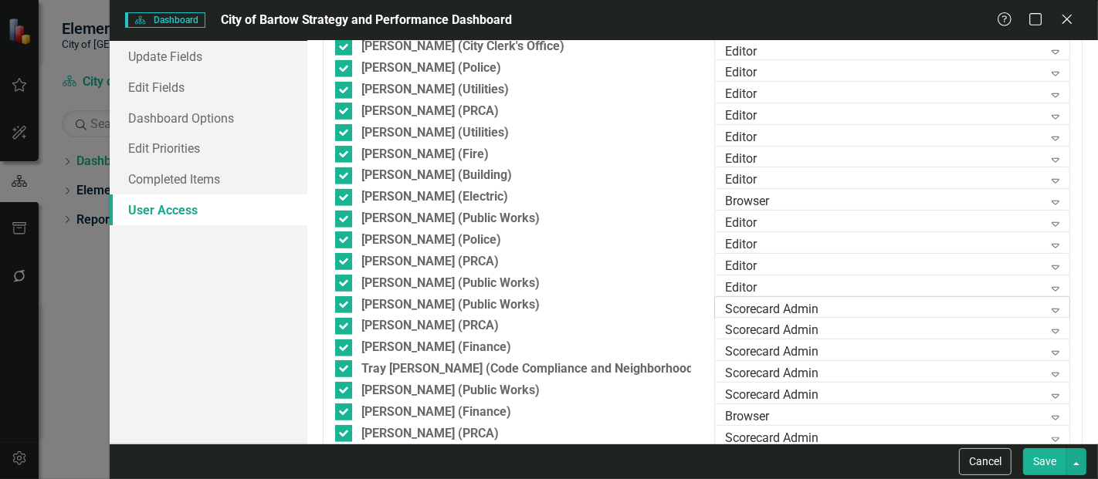
click at [746, 306] on div "Scorecard Admin" at bounding box center [883, 310] width 317 height 18
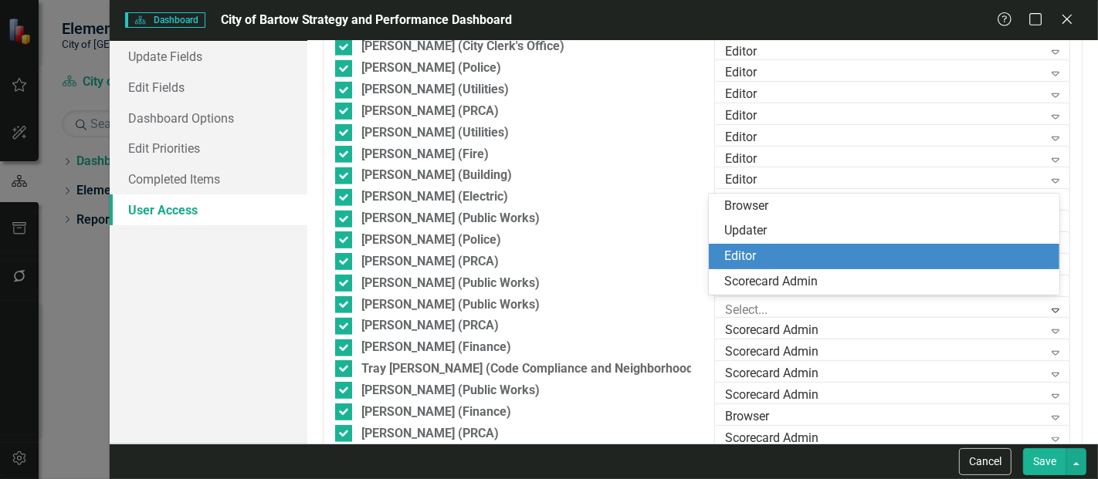
click at [751, 256] on div "Editor" at bounding box center [887, 257] width 326 height 18
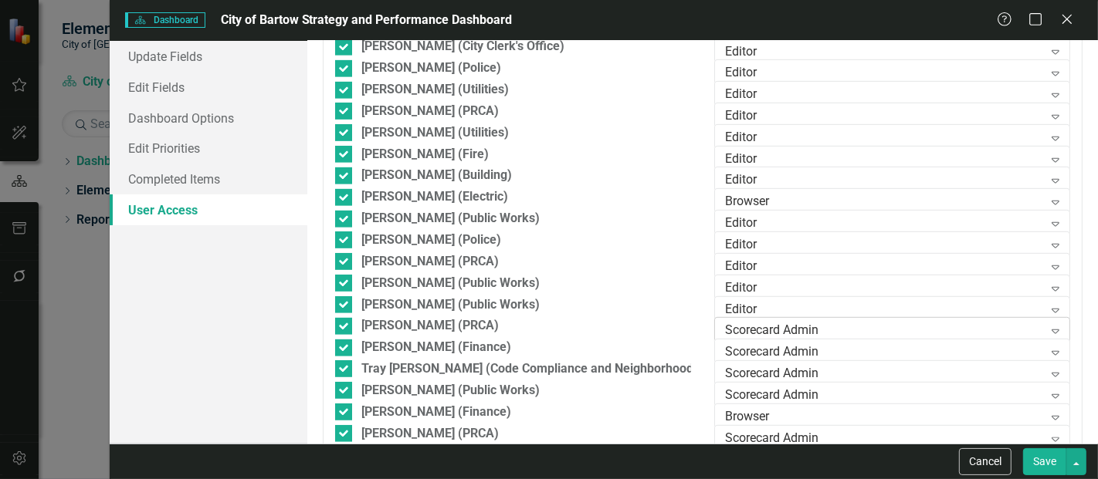
click at [745, 327] on div "Scorecard Admin" at bounding box center [883, 332] width 317 height 18
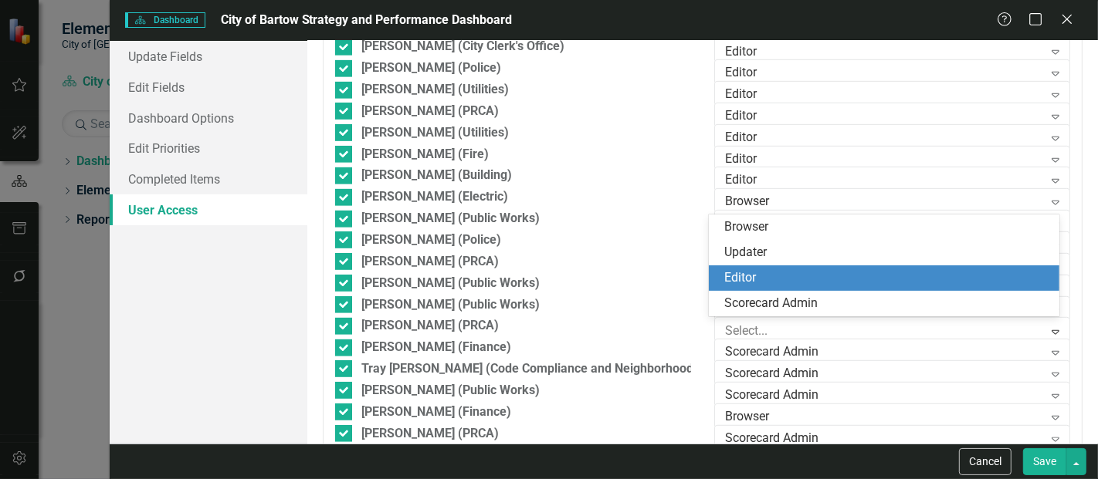
click at [750, 278] on div "Editor" at bounding box center [887, 278] width 326 height 18
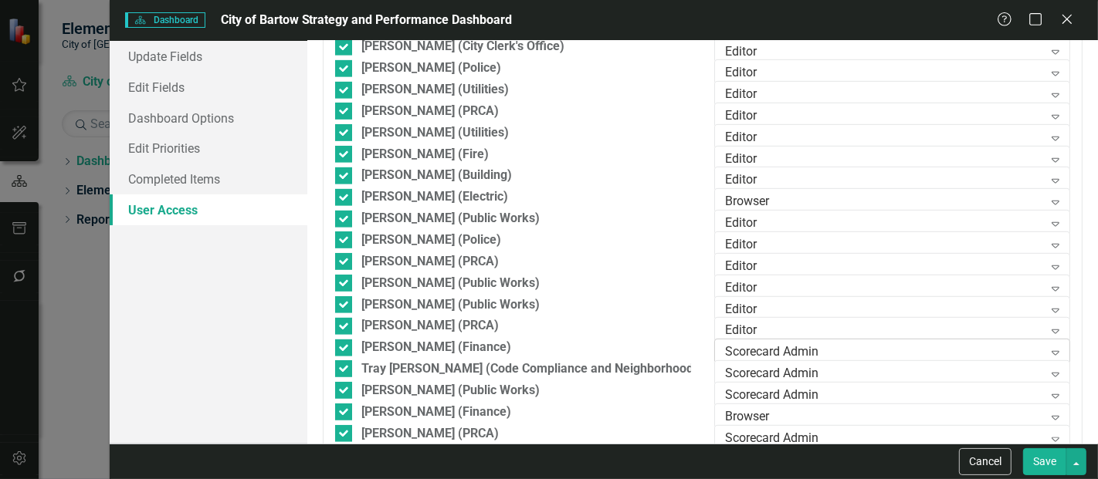
click at [757, 349] on div "Scorecard Admin" at bounding box center [883, 353] width 317 height 18
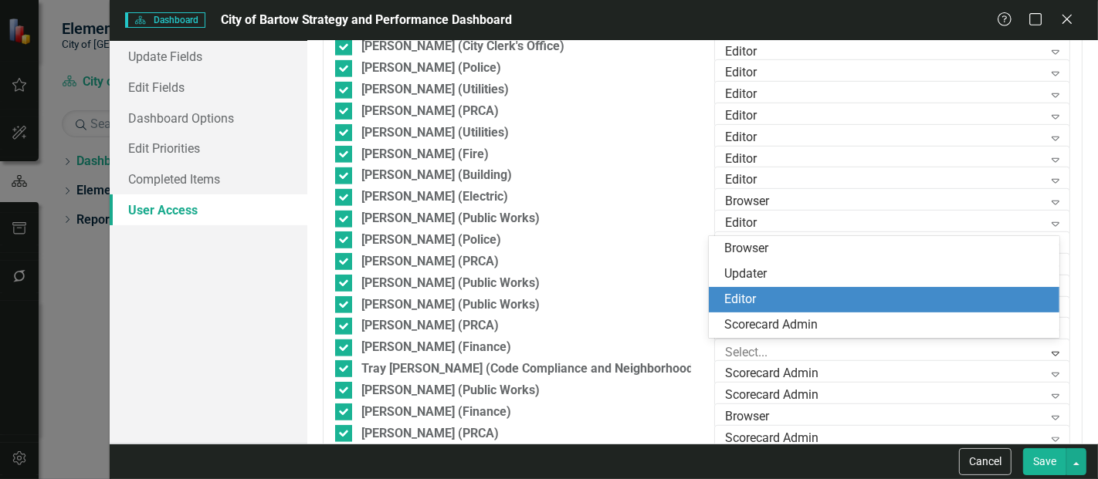
click at [757, 305] on div "Editor" at bounding box center [887, 300] width 326 height 18
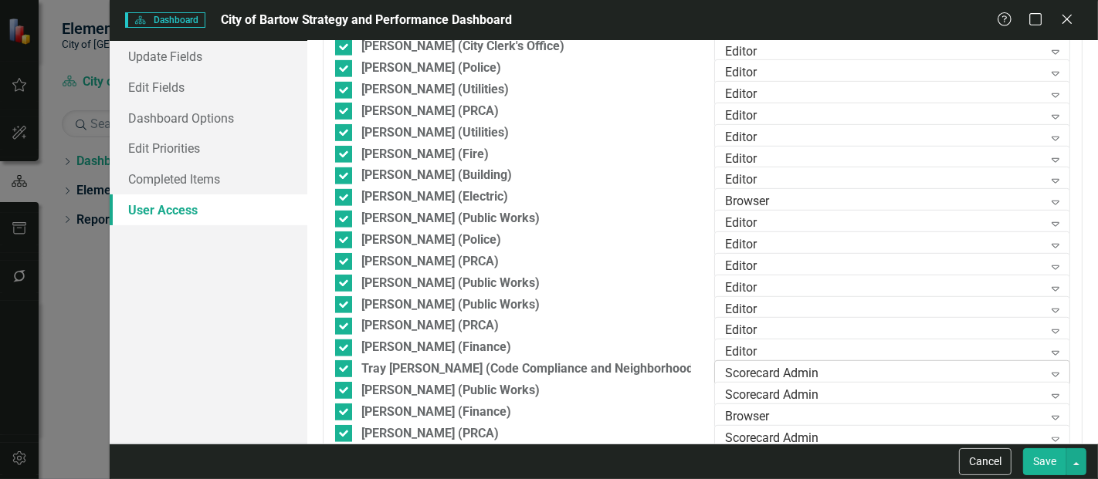
click at [746, 370] on div "Scorecard Admin" at bounding box center [883, 375] width 317 height 18
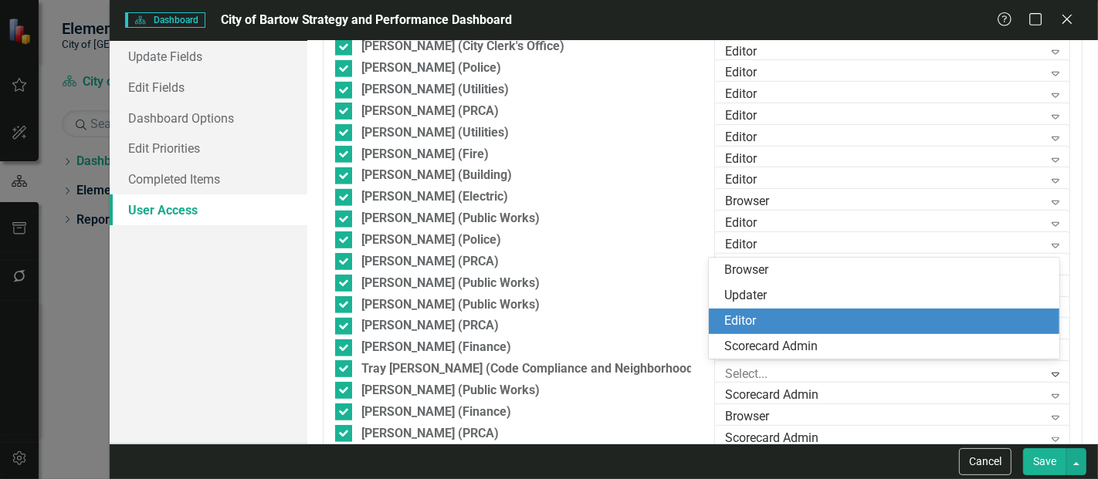
click at [745, 326] on div "Editor" at bounding box center [887, 322] width 326 height 18
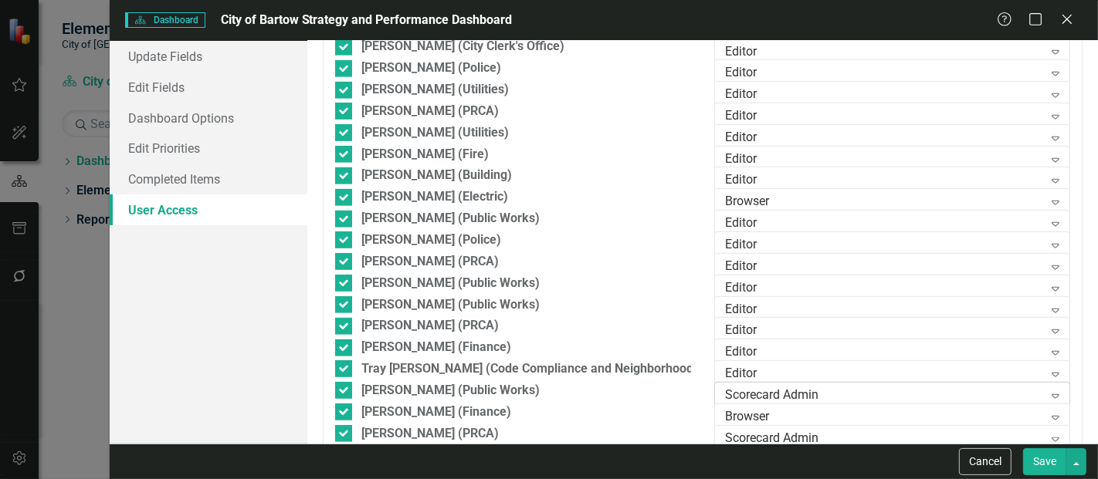
click at [734, 389] on div "Scorecard Admin" at bounding box center [883, 397] width 317 height 18
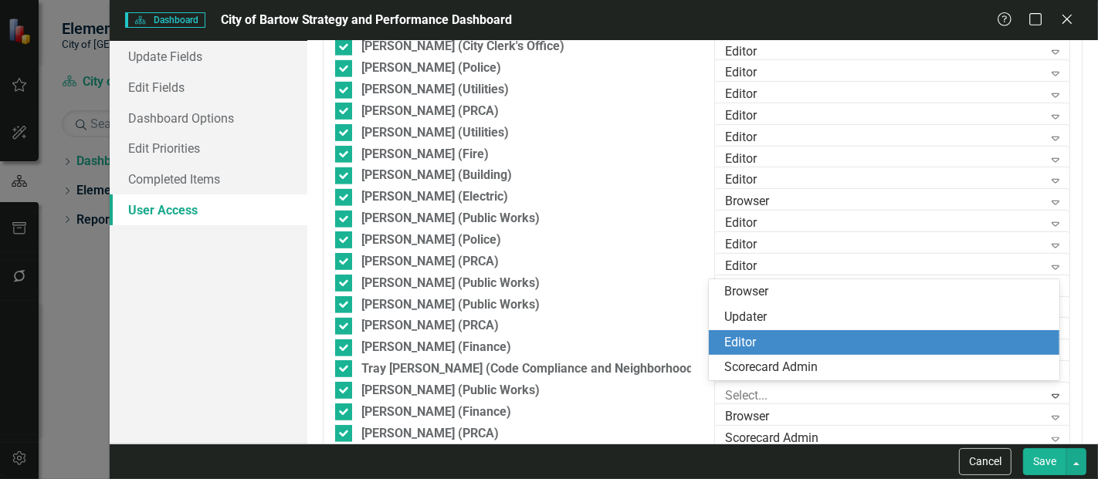
click at [732, 340] on div "Editor" at bounding box center [887, 343] width 326 height 18
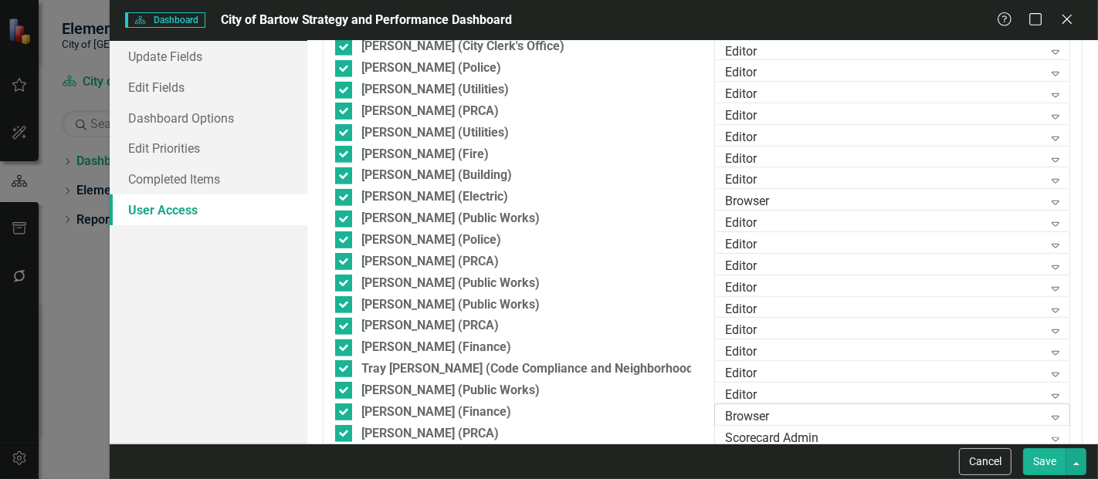
click at [727, 410] on div "Browser" at bounding box center [883, 417] width 317 height 18
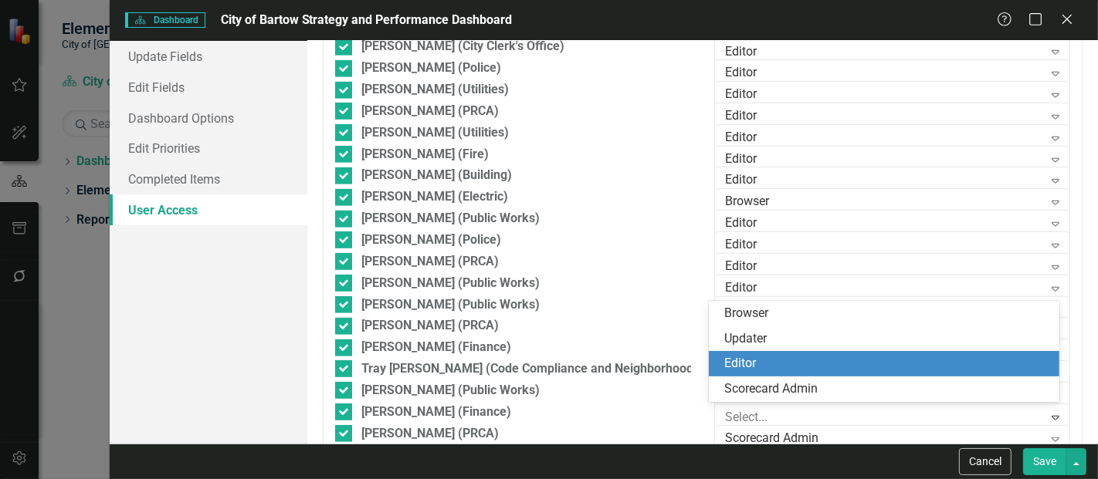
click at [730, 368] on div "Editor" at bounding box center [887, 364] width 326 height 18
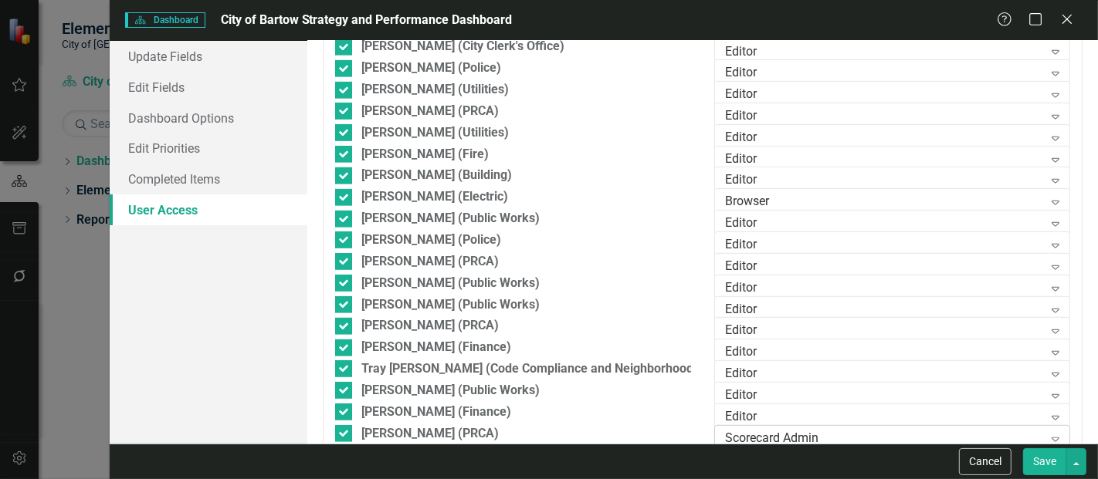
click at [809, 434] on div "Scorecard Admin" at bounding box center [883, 439] width 317 height 18
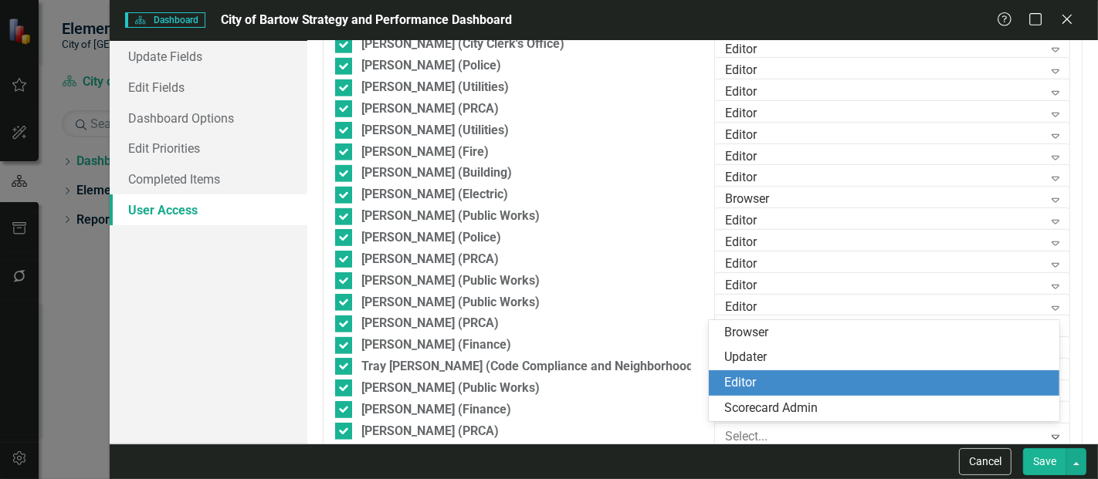
click at [804, 389] on div "Editor" at bounding box center [887, 383] width 326 height 18
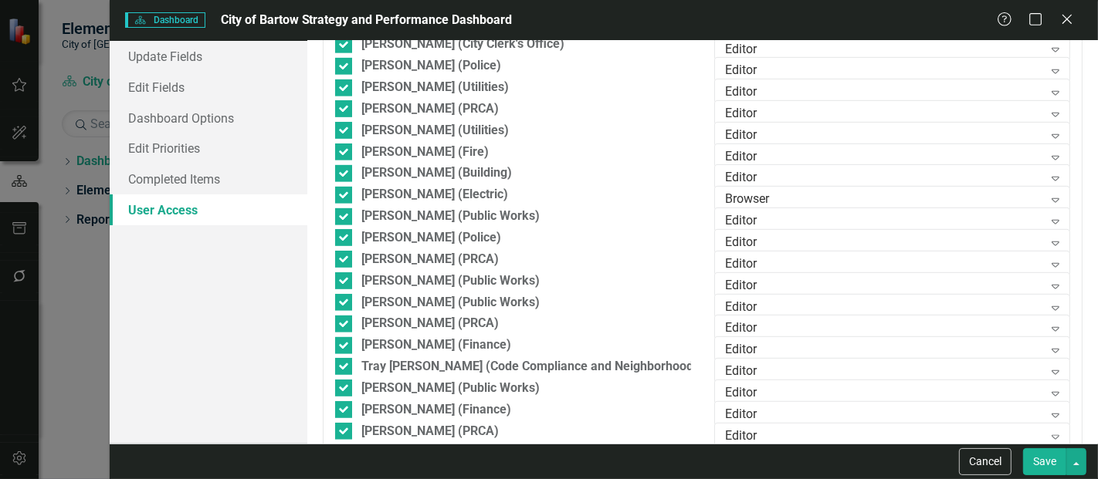
click at [1048, 457] on button "Save" at bounding box center [1044, 462] width 43 height 27
